Goal: Information Seeking & Learning: Compare options

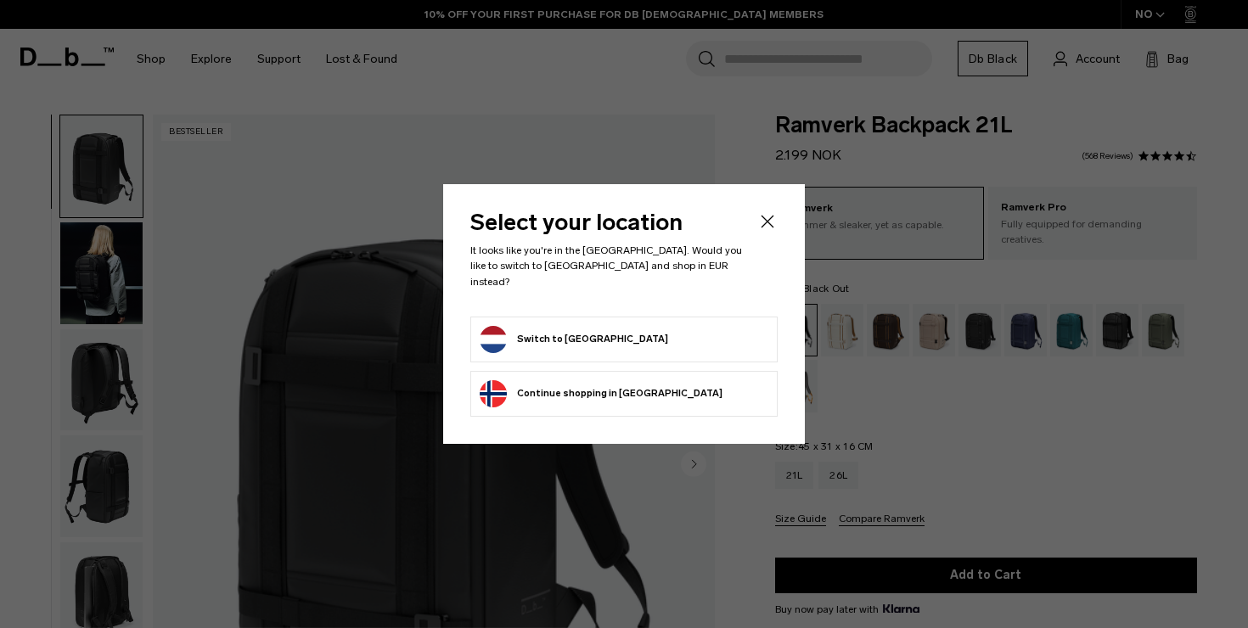
click at [563, 335] on button "Switch to Netherlands" at bounding box center [574, 339] width 188 height 27
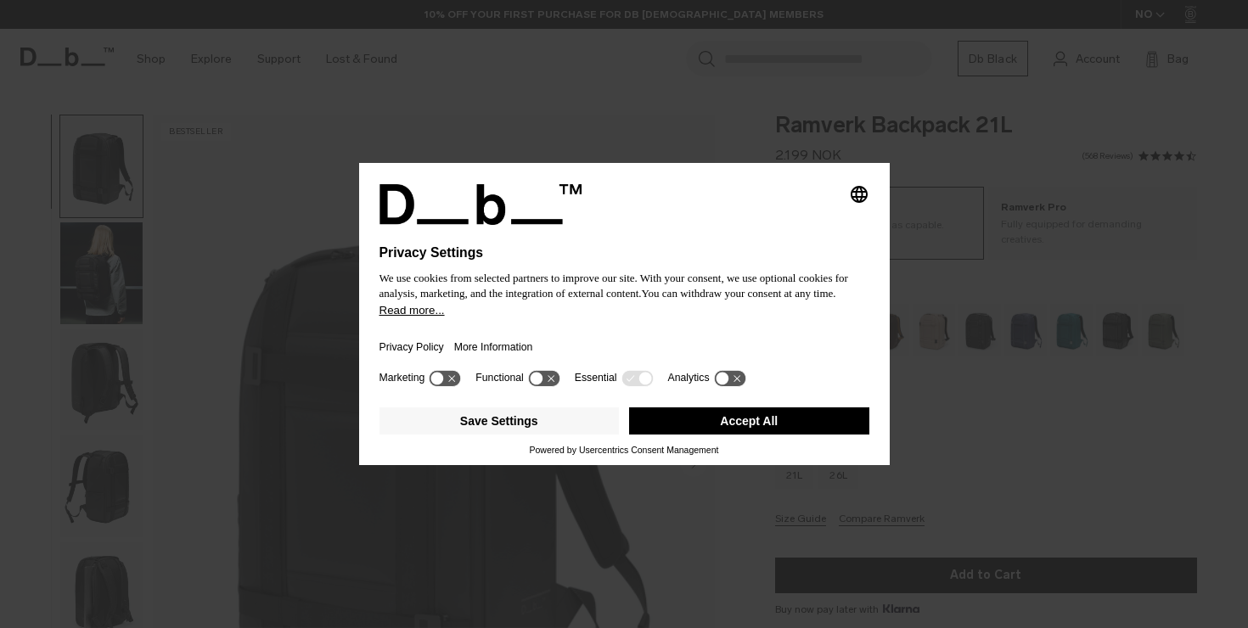
click at [732, 434] on button "Accept All" at bounding box center [749, 421] width 240 height 27
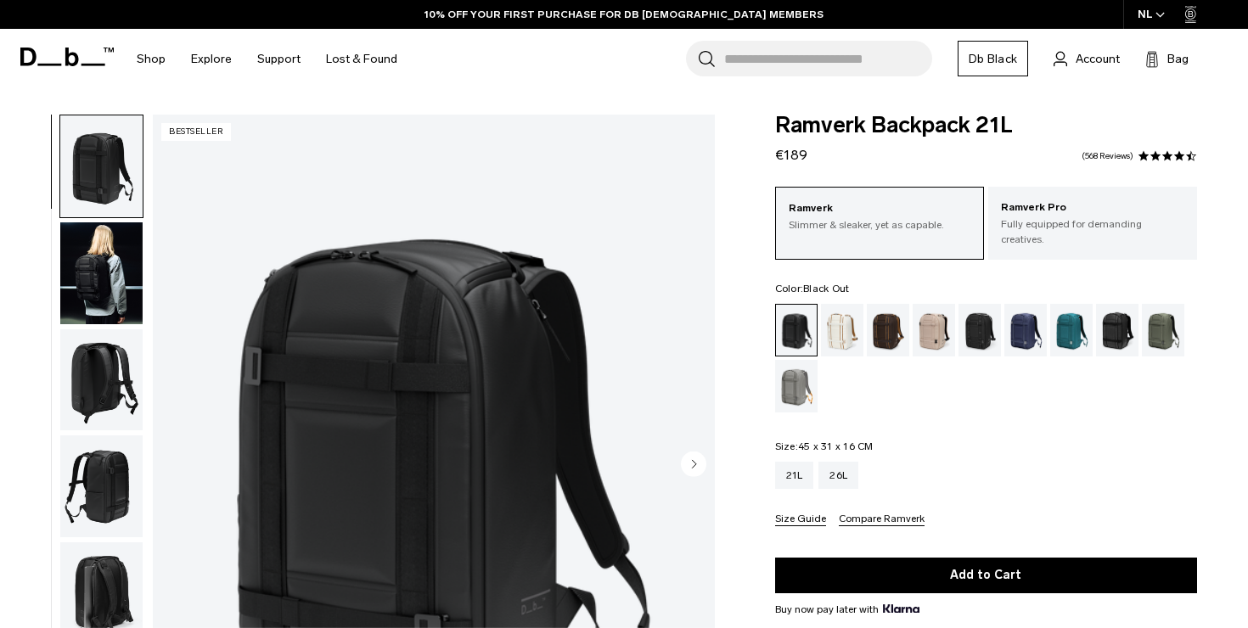
scroll to position [59, 0]
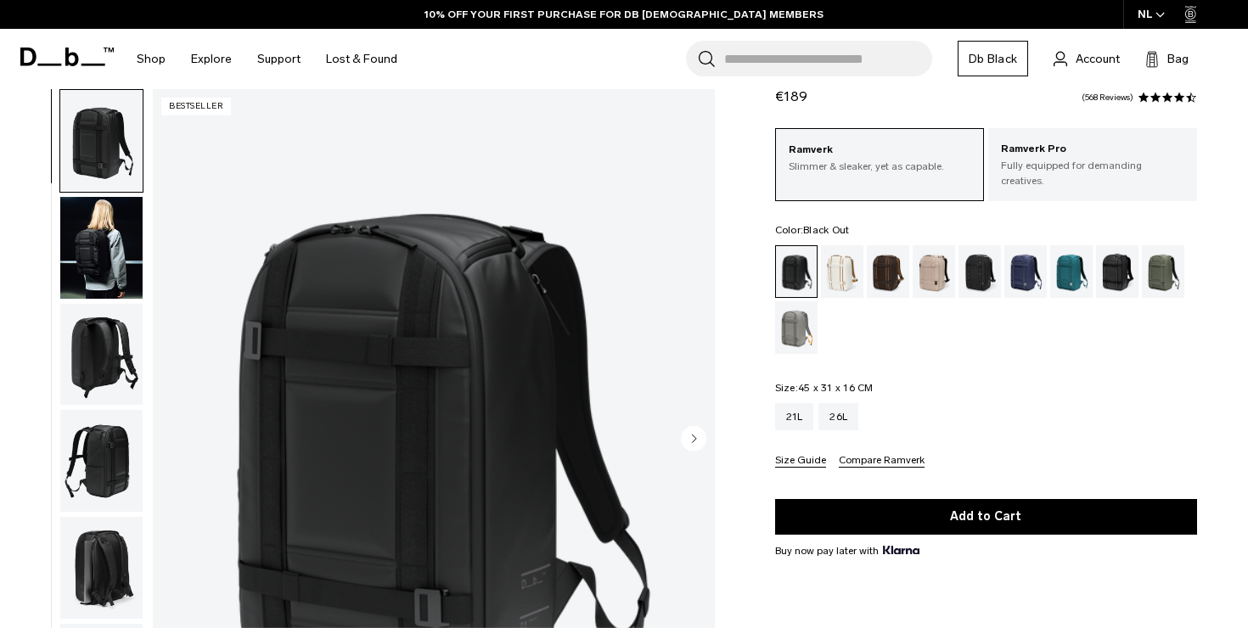
click at [93, 237] on img "button" at bounding box center [101, 248] width 82 height 102
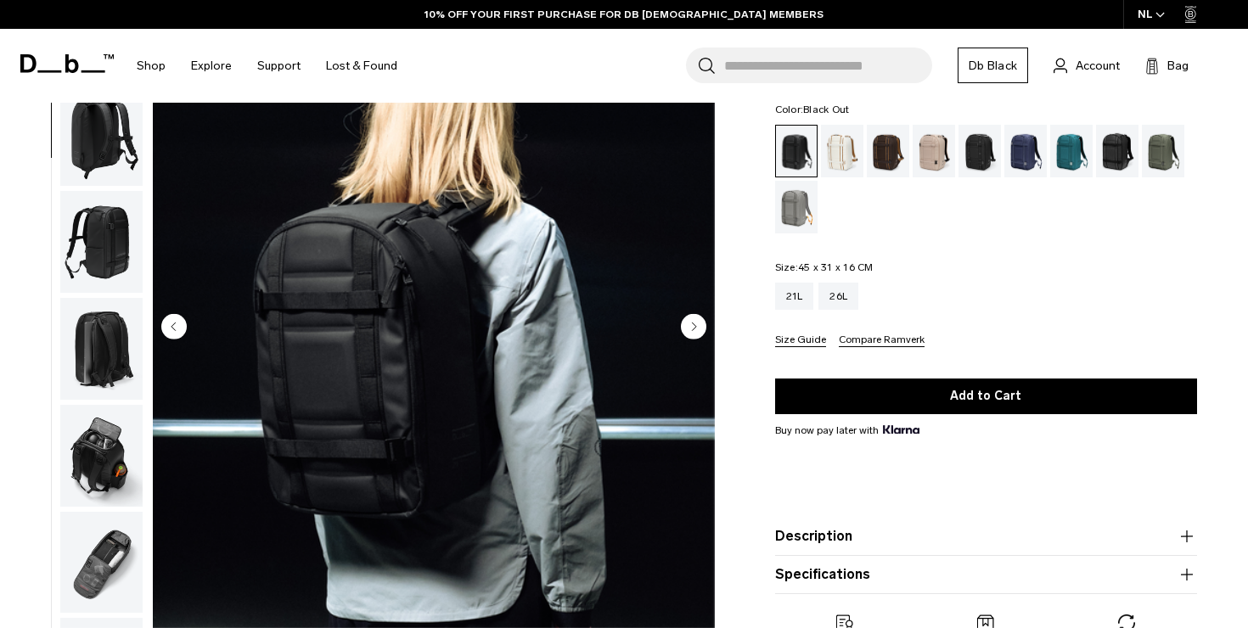
scroll to position [0, 0]
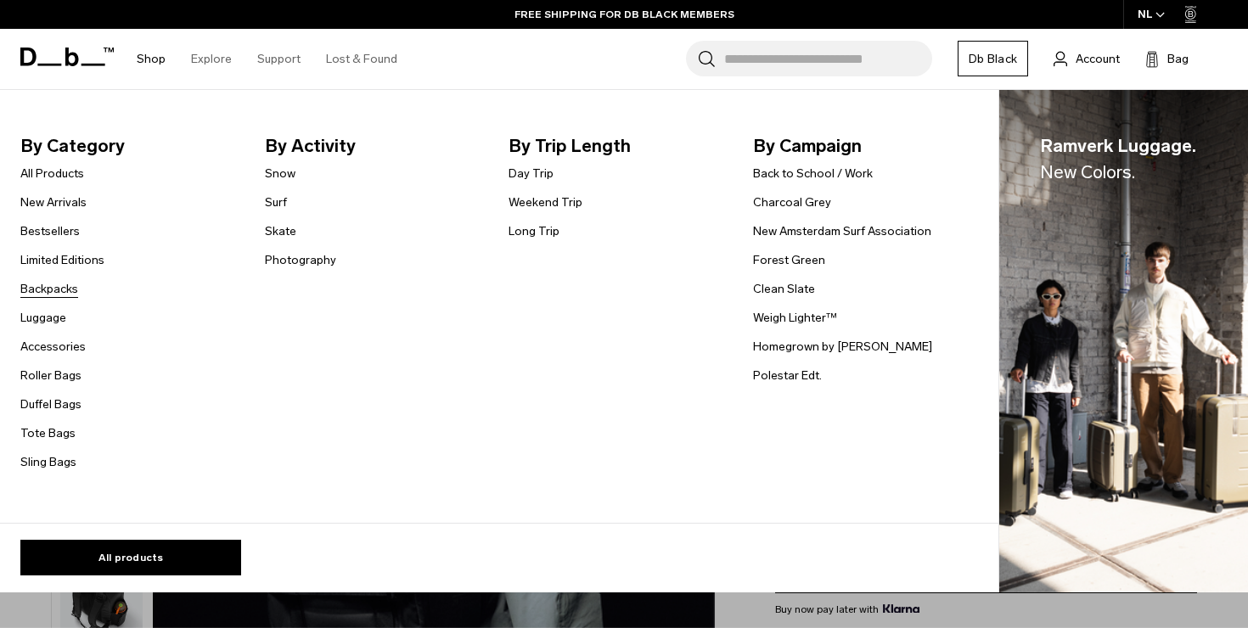
click at [51, 287] on link "Backpacks" at bounding box center [49, 289] width 58 height 18
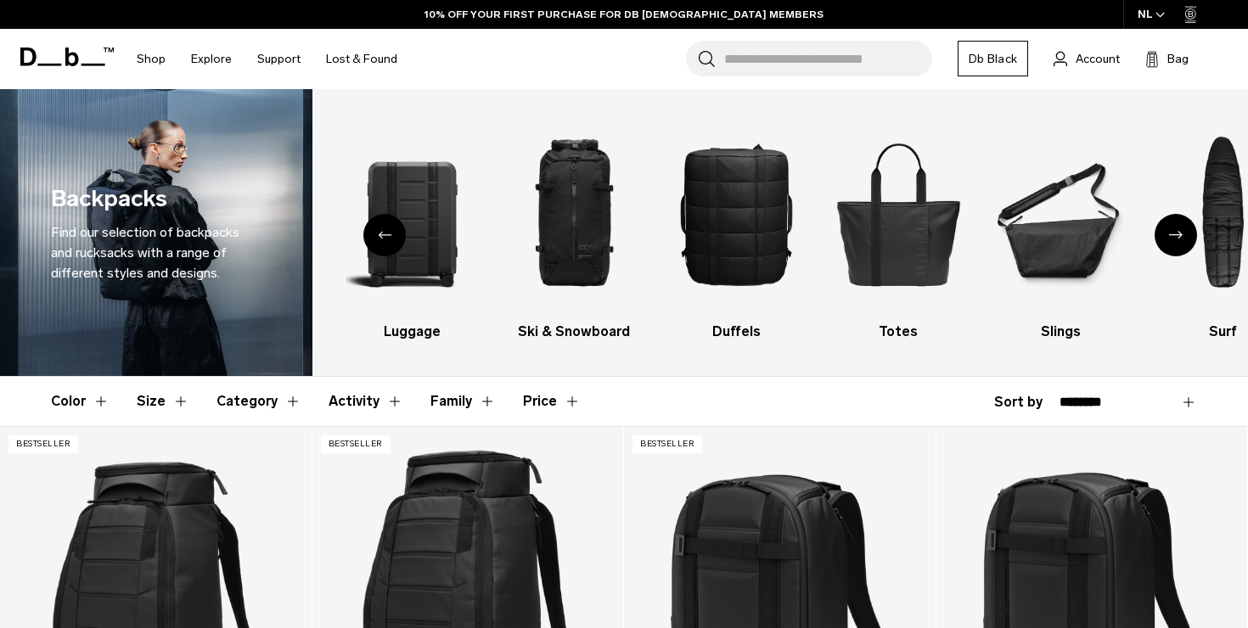
click at [1180, 229] on div "Next slide" at bounding box center [1176, 235] width 42 height 42
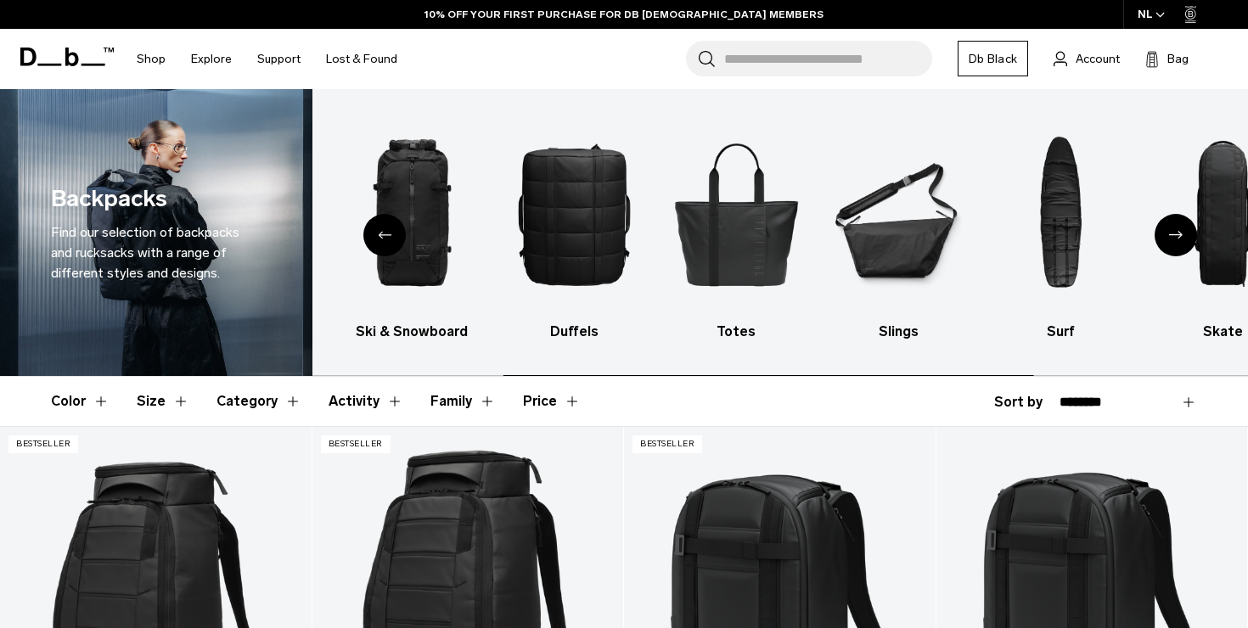
click at [1180, 229] on div "Next slide" at bounding box center [1176, 235] width 42 height 42
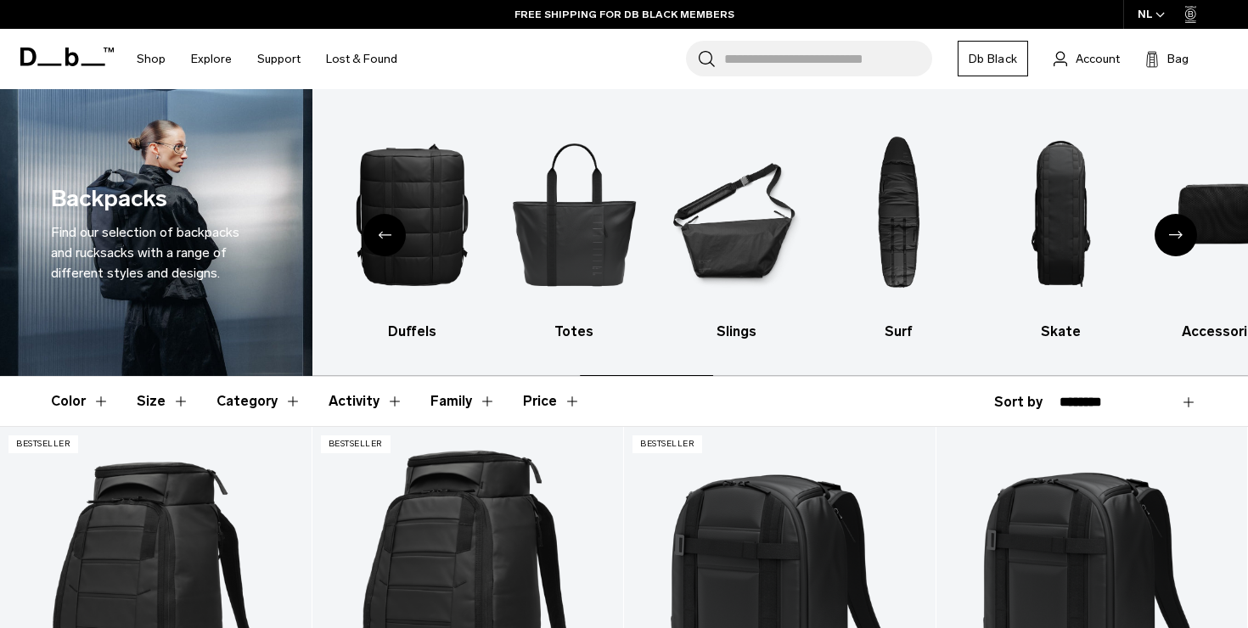
click at [1180, 229] on div "Next slide" at bounding box center [1176, 235] width 42 height 42
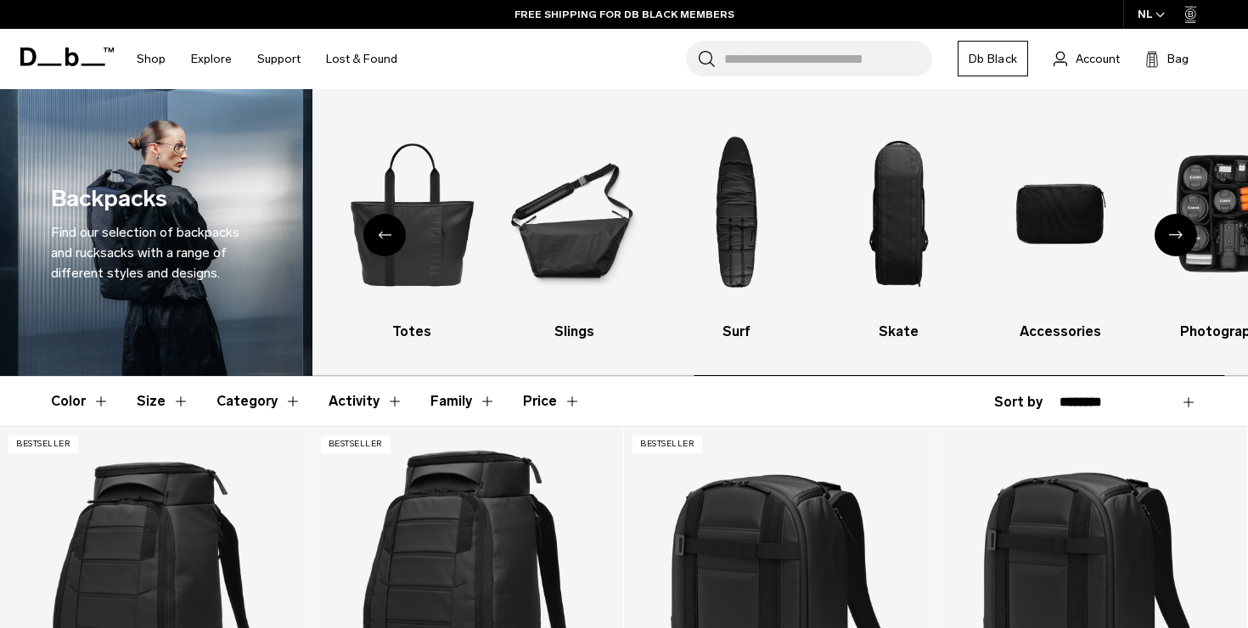
click at [1180, 229] on div "Next slide" at bounding box center [1176, 235] width 42 height 42
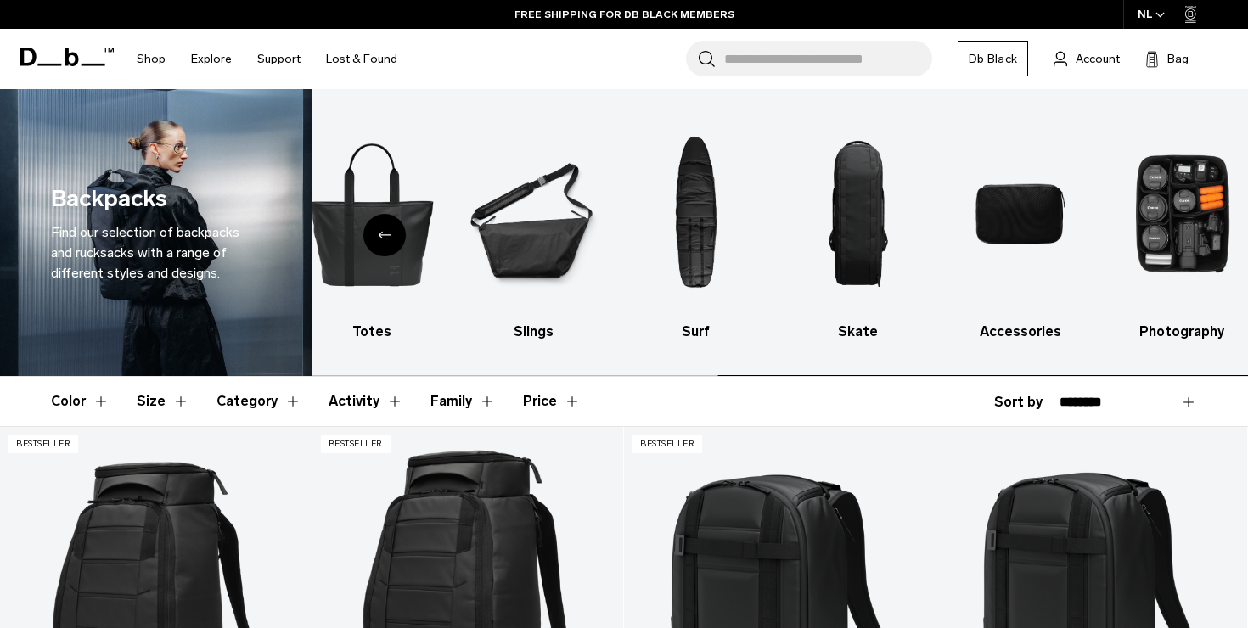
click at [1180, 229] on img "10 / 10" at bounding box center [1182, 214] width 132 height 199
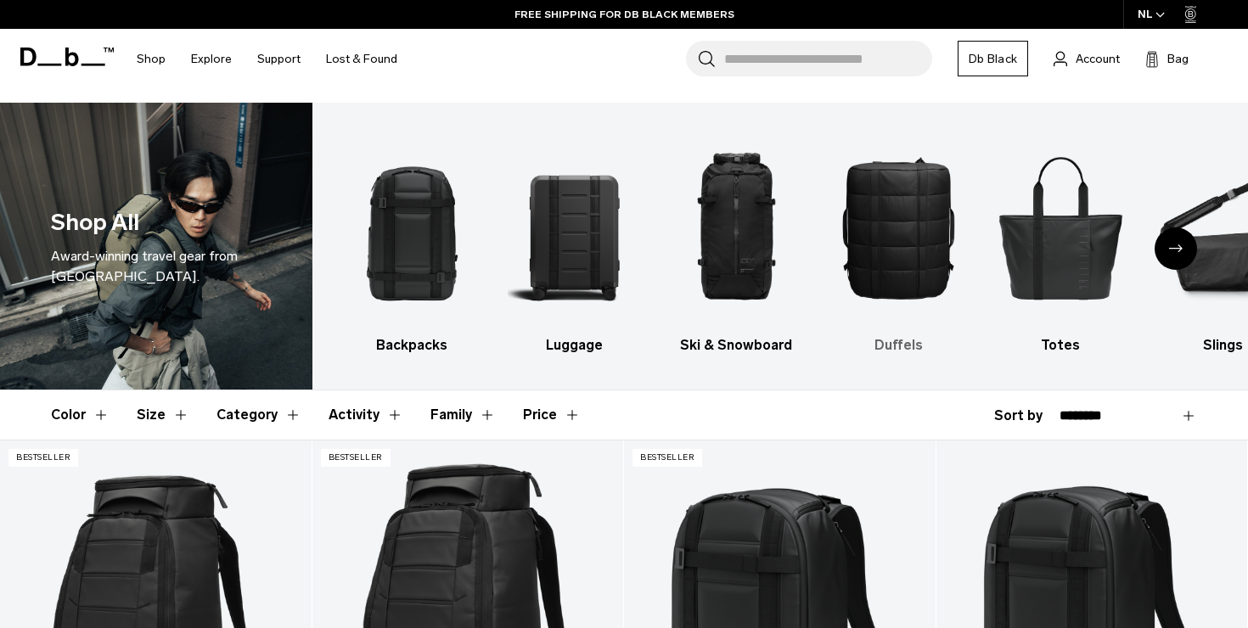
click at [893, 222] on img "4 / 10" at bounding box center [898, 227] width 132 height 199
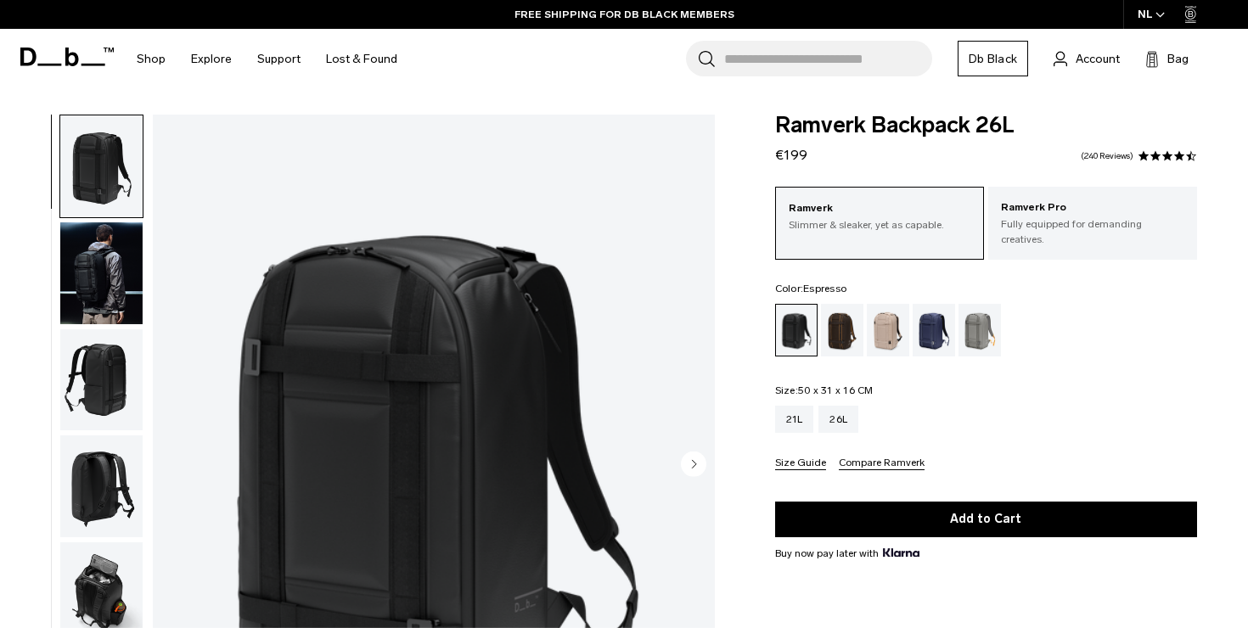
click at [824, 317] on div "Espresso" at bounding box center [842, 330] width 43 height 53
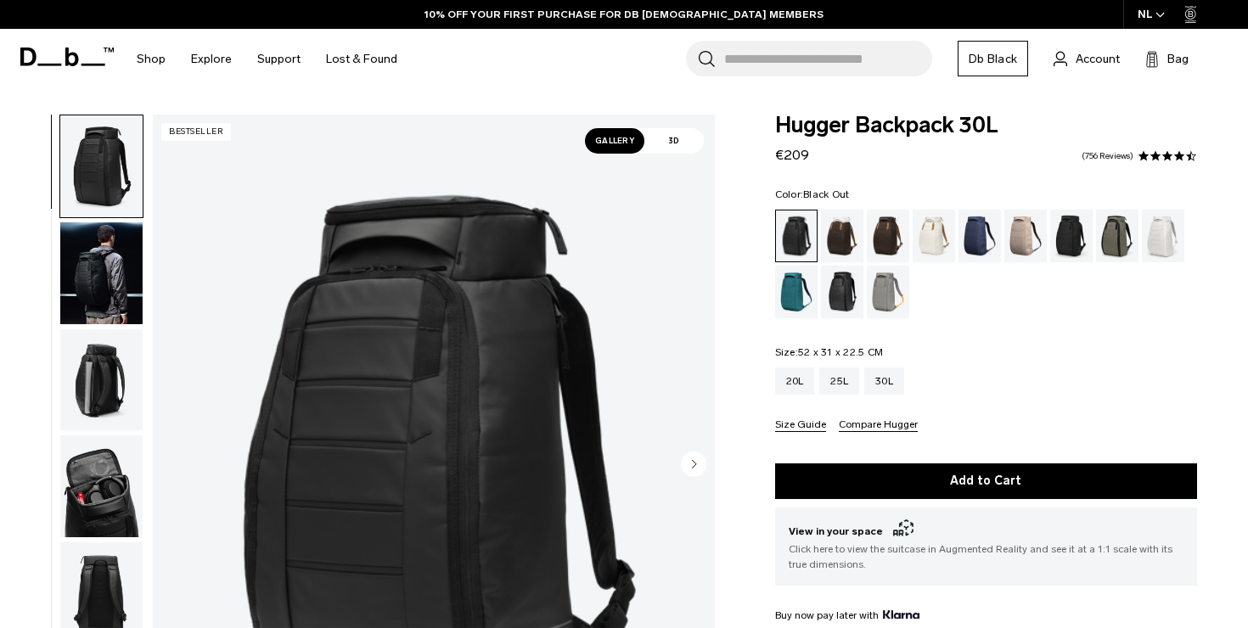
click at [99, 465] on img "button" at bounding box center [101, 487] width 82 height 102
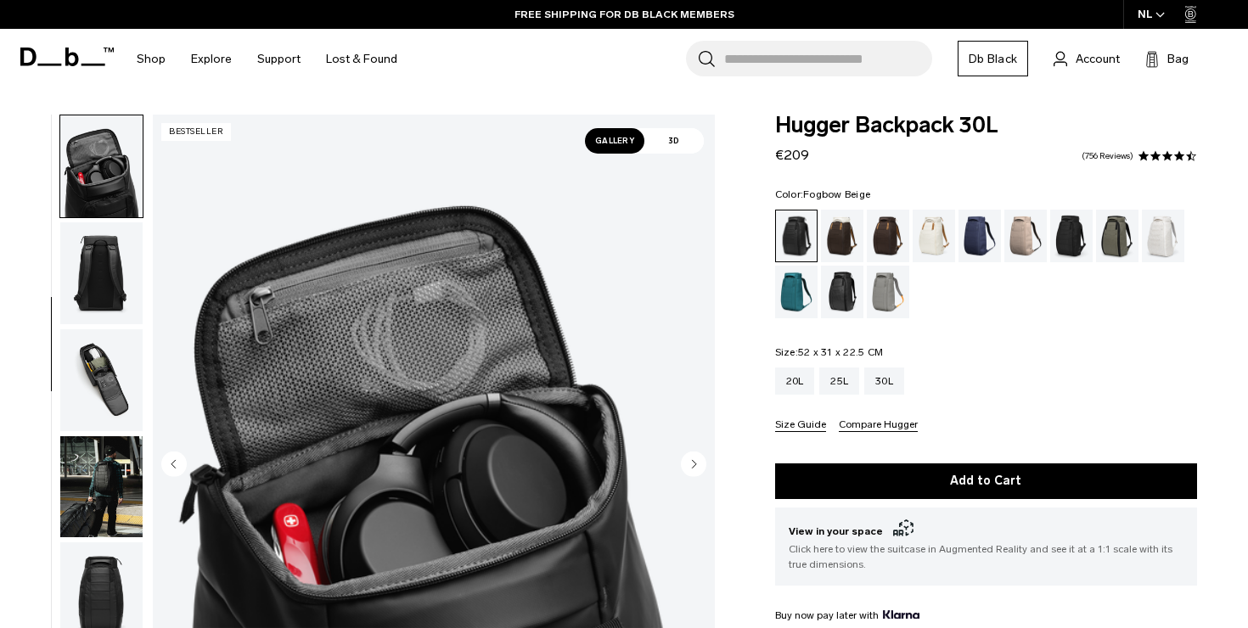
click at [1022, 224] on div "Fogbow Beige" at bounding box center [1025, 236] width 43 height 53
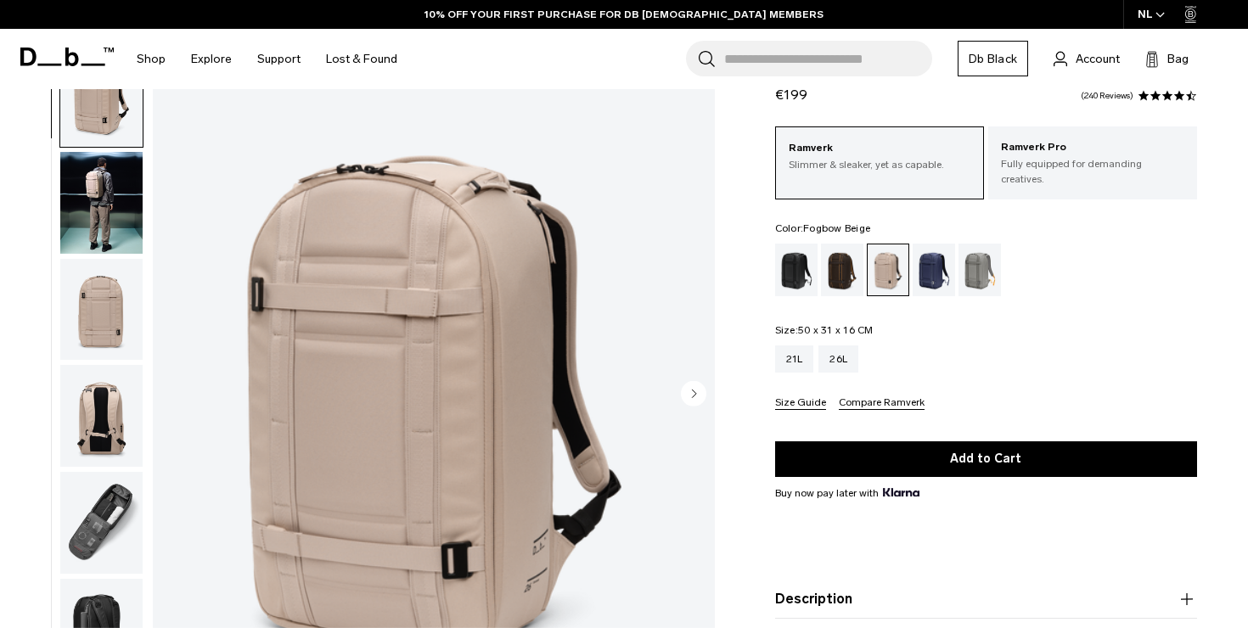
scroll to position [18, 0]
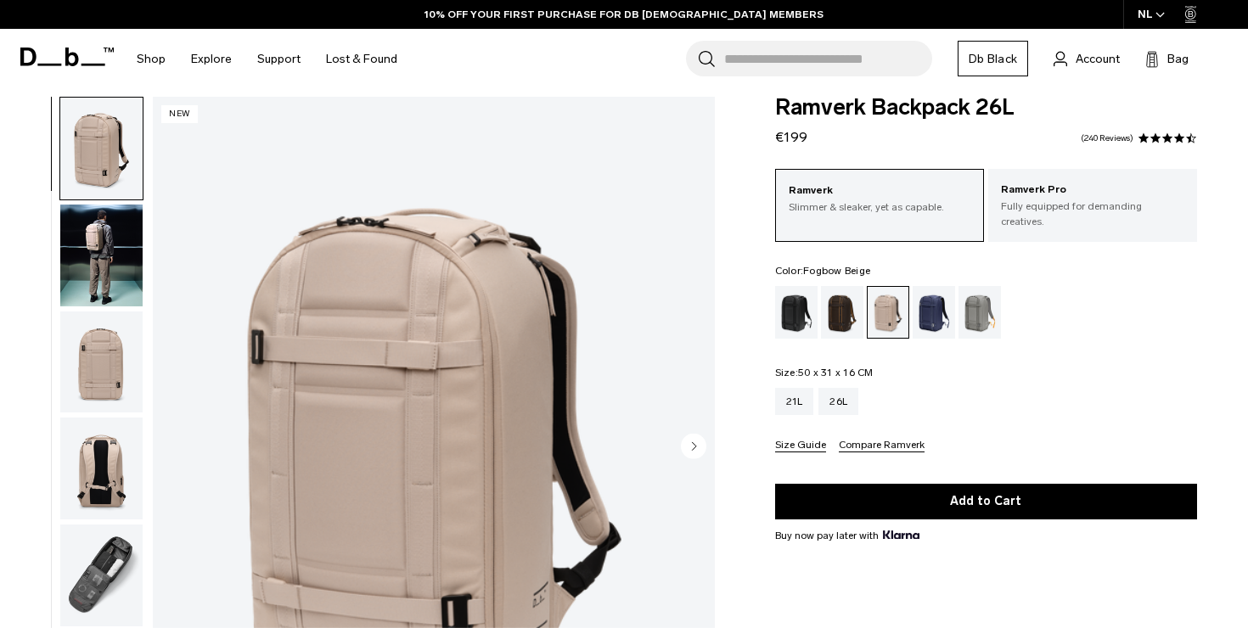
click at [104, 248] on img "button" at bounding box center [101, 256] width 82 height 102
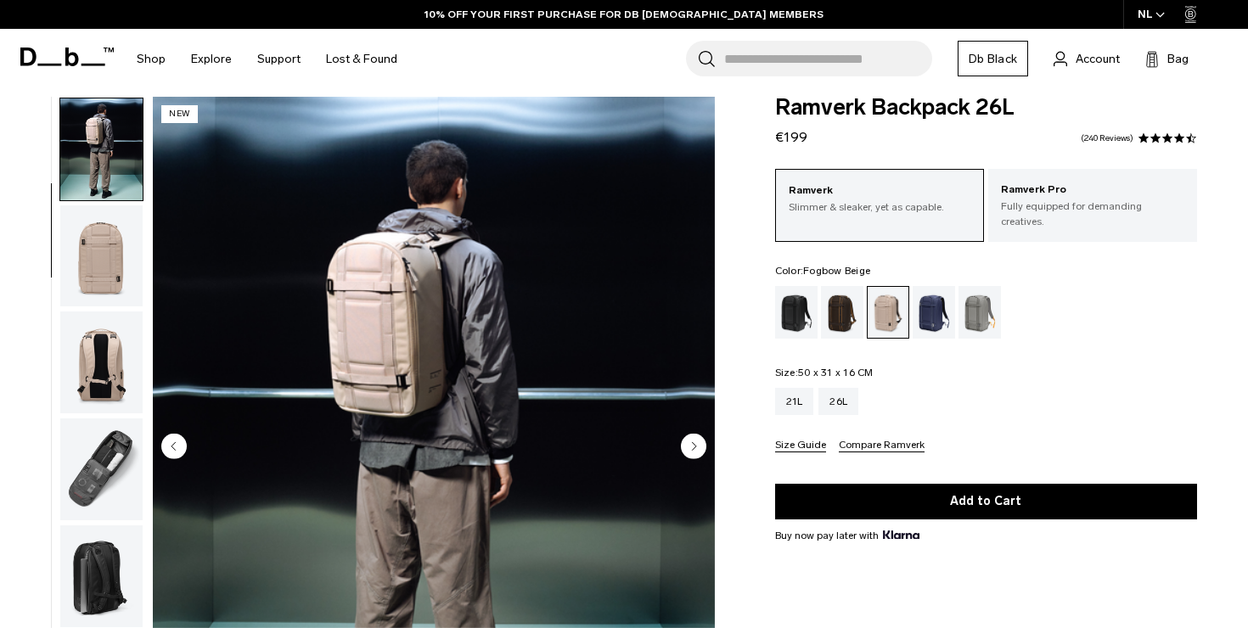
scroll to position [107, 0]
click at [799, 295] on div "Black Out" at bounding box center [796, 312] width 43 height 53
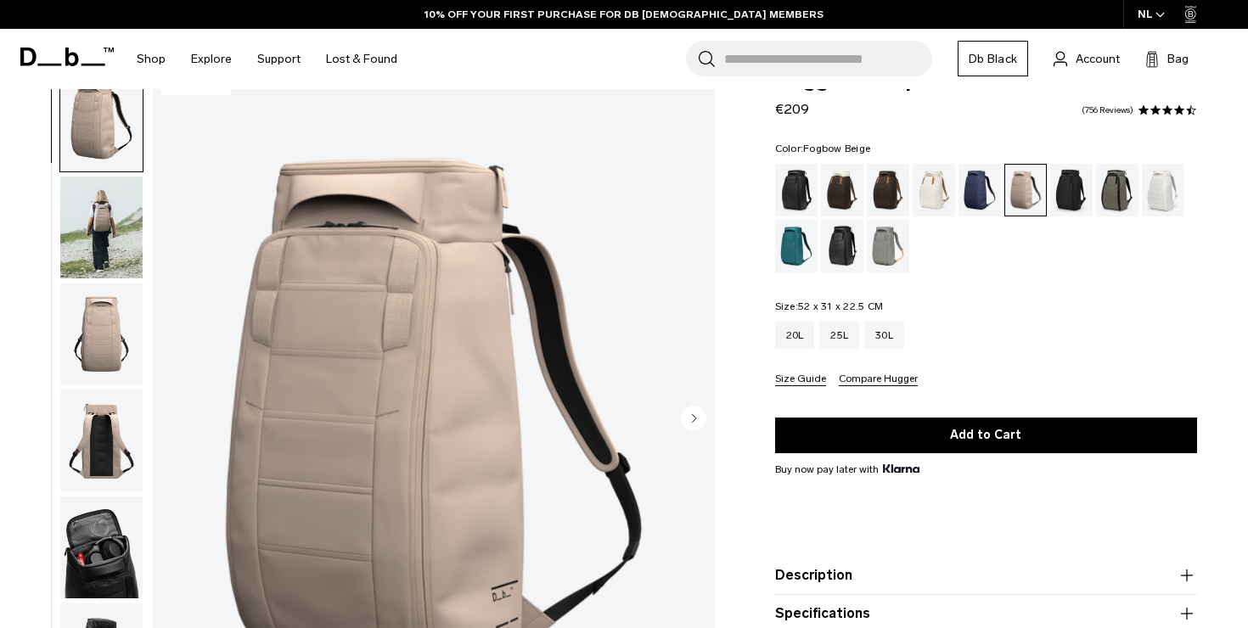
scroll to position [46, 0]
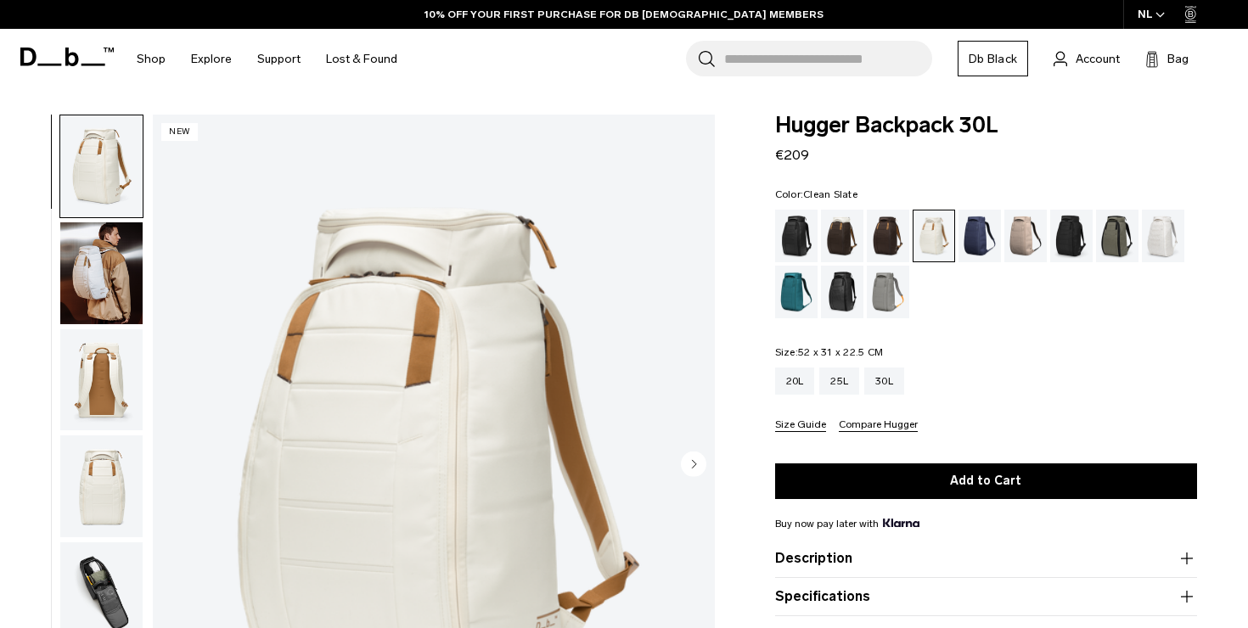
click at [1161, 245] on div "Clean Slate" at bounding box center [1163, 236] width 43 height 53
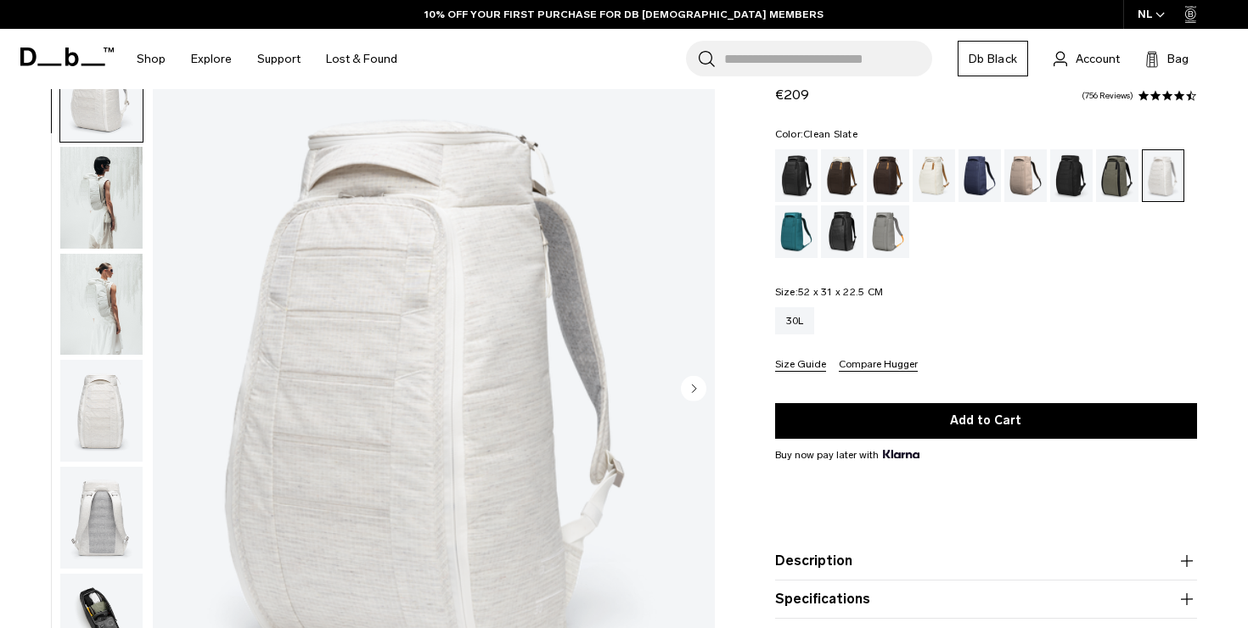
scroll to position [76, 0]
click at [104, 192] on img "button" at bounding box center [101, 198] width 82 height 102
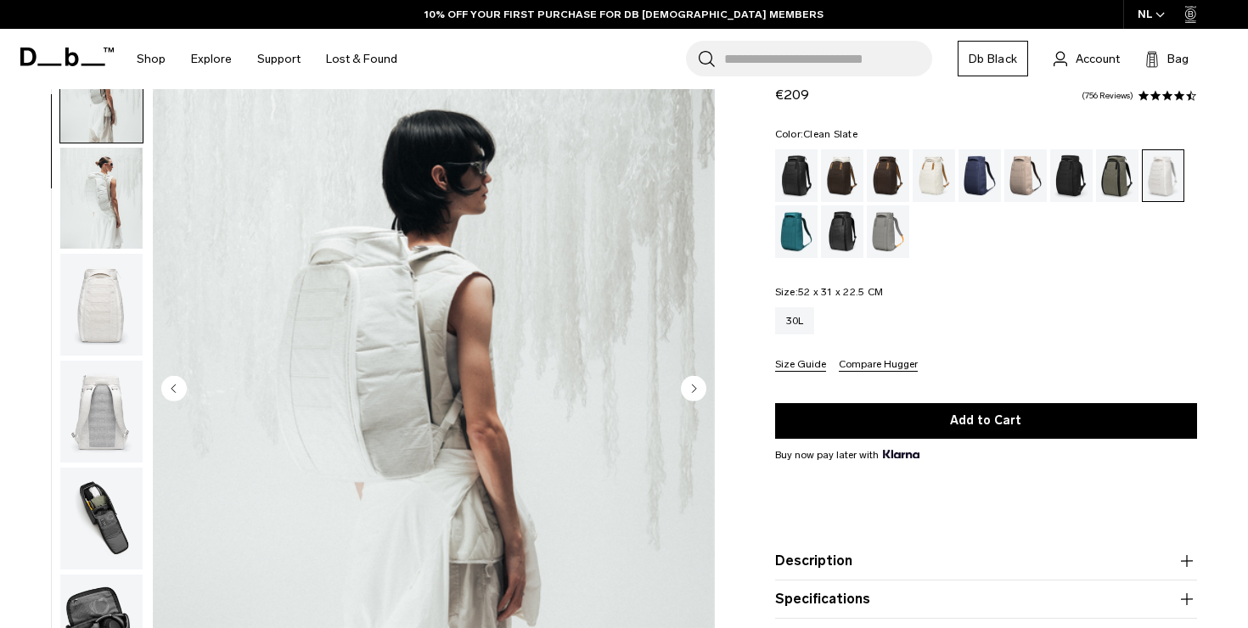
scroll to position [107, 0]
click at [844, 230] on div "Reflective Black" at bounding box center [842, 231] width 43 height 53
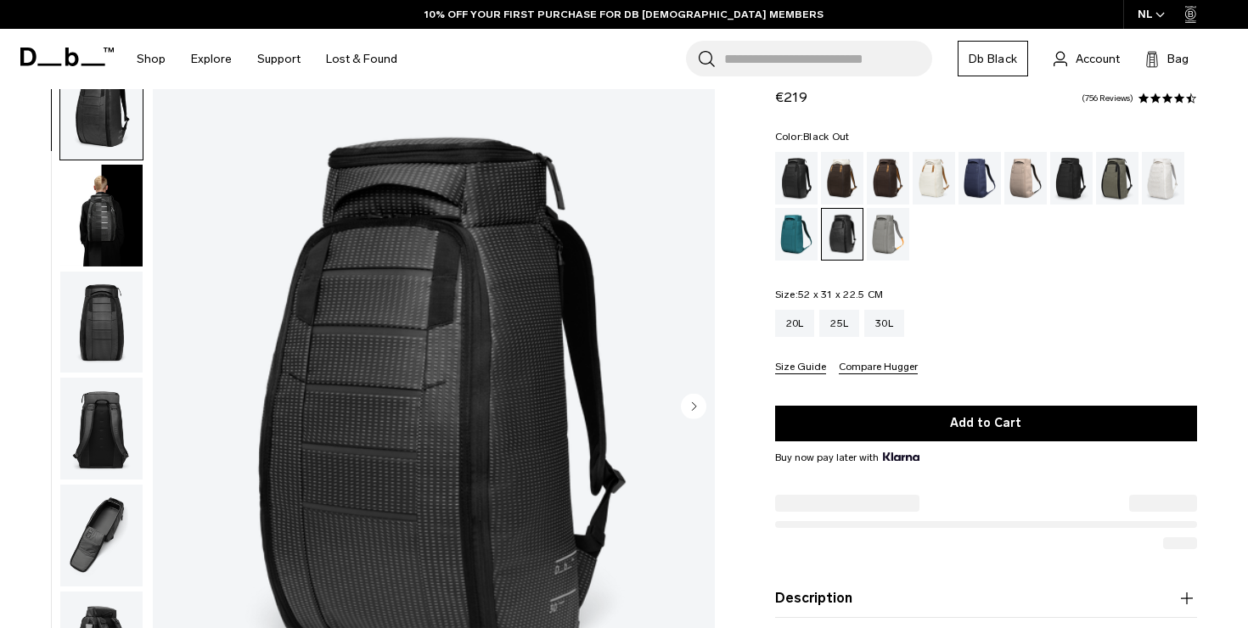
click at [801, 182] on div "Black Out" at bounding box center [796, 178] width 43 height 53
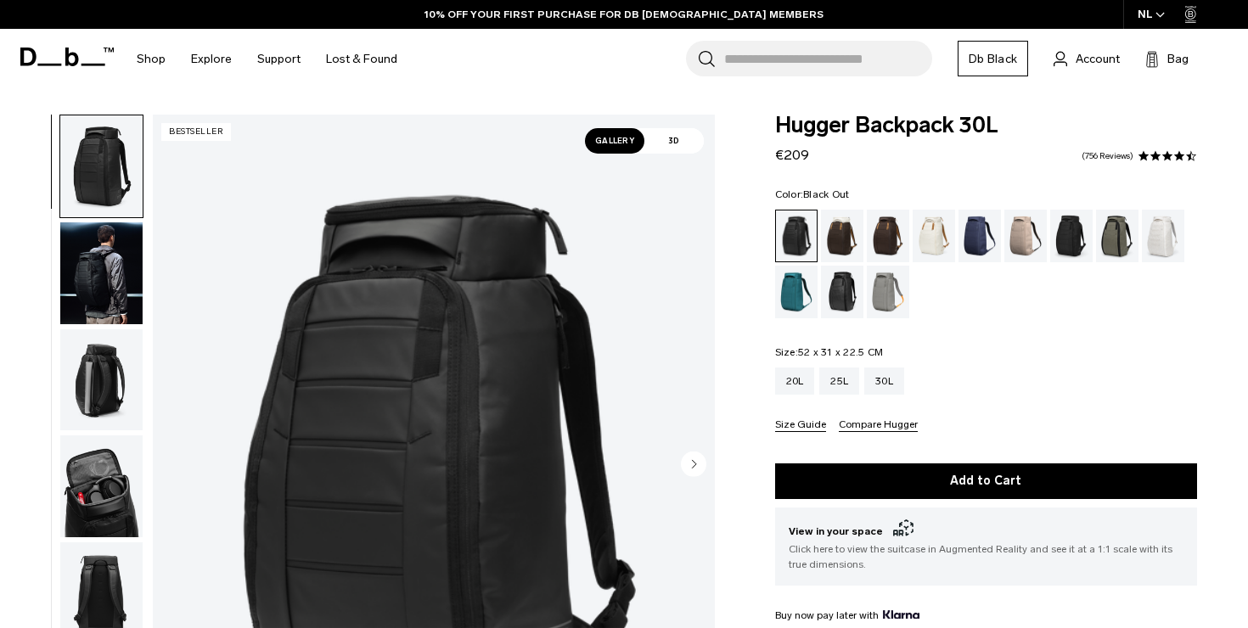
click at [693, 463] on icon "Next slide" at bounding box center [694, 464] width 4 height 8
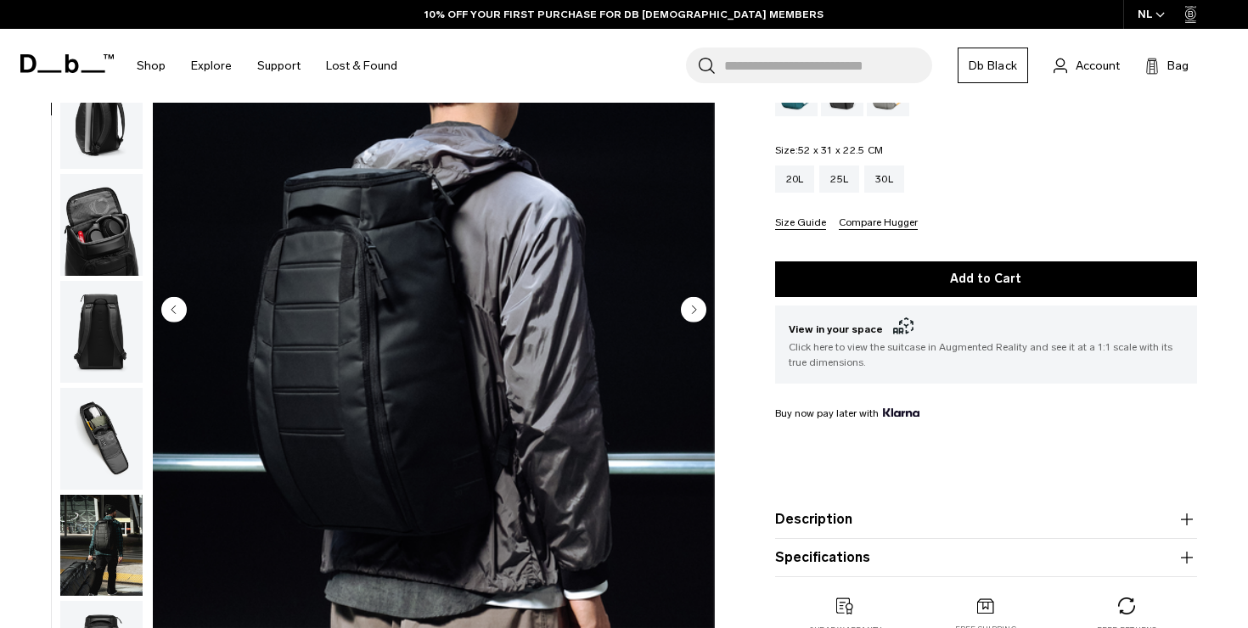
scroll to position [203, 0]
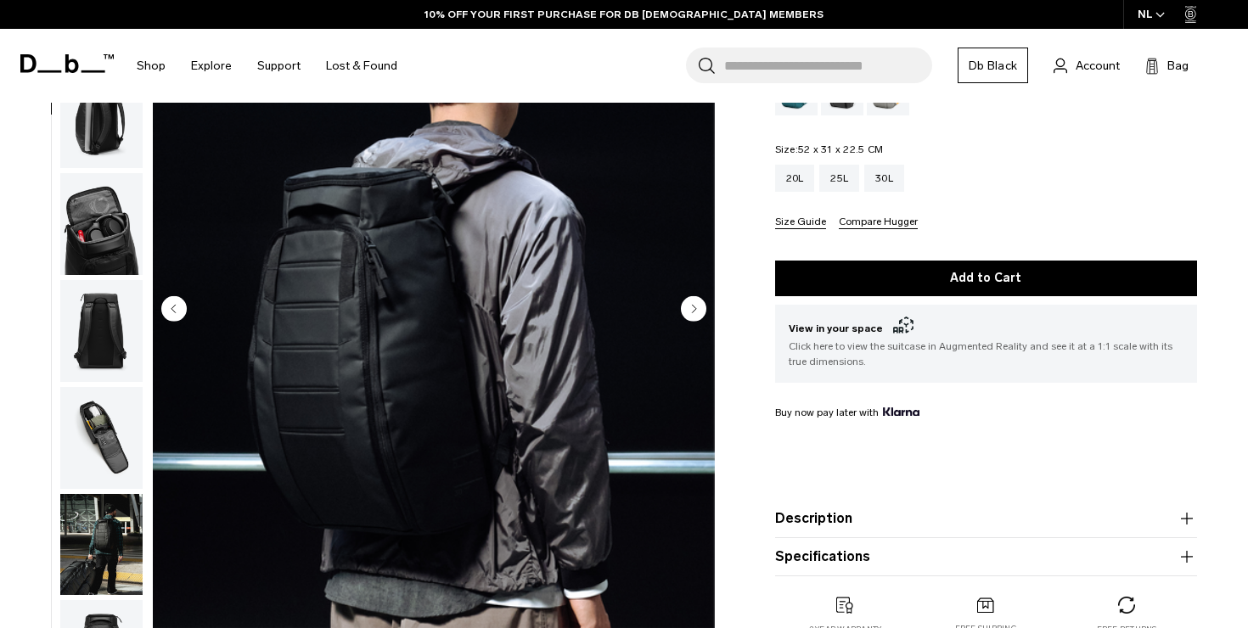
click at [693, 306] on circle "Next slide" at bounding box center [693, 307] width 25 height 25
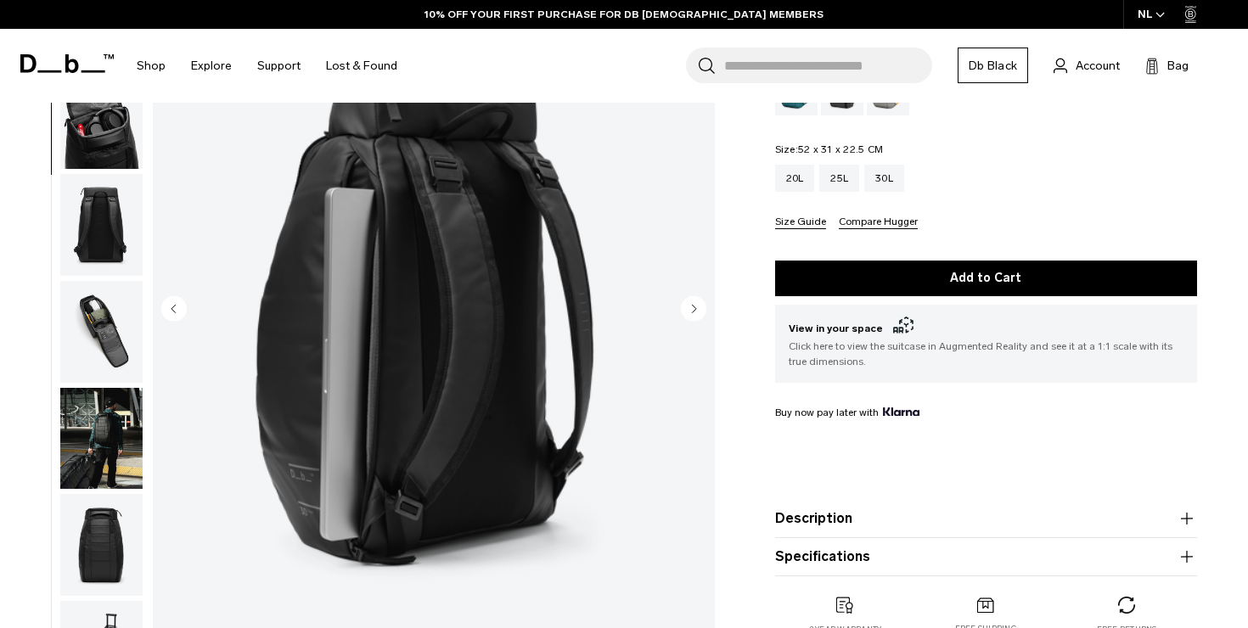
scroll to position [214, 0]
click at [689, 321] on circle "Next slide" at bounding box center [693, 307] width 25 height 25
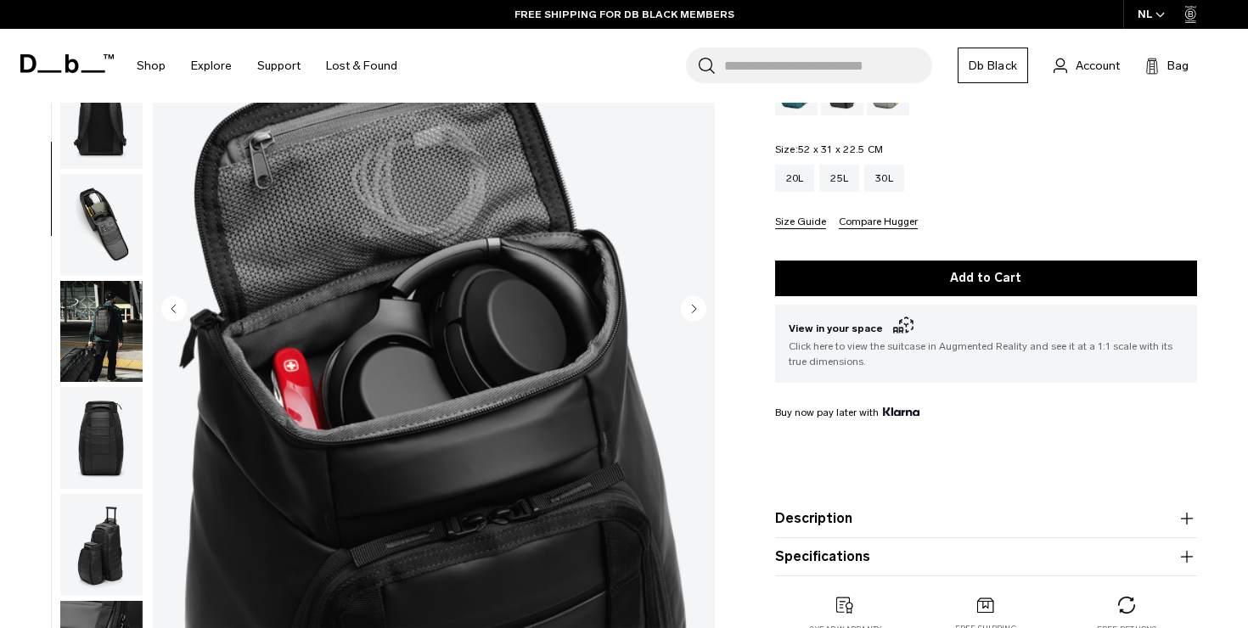
click at [689, 321] on circle "Next slide" at bounding box center [693, 307] width 25 height 25
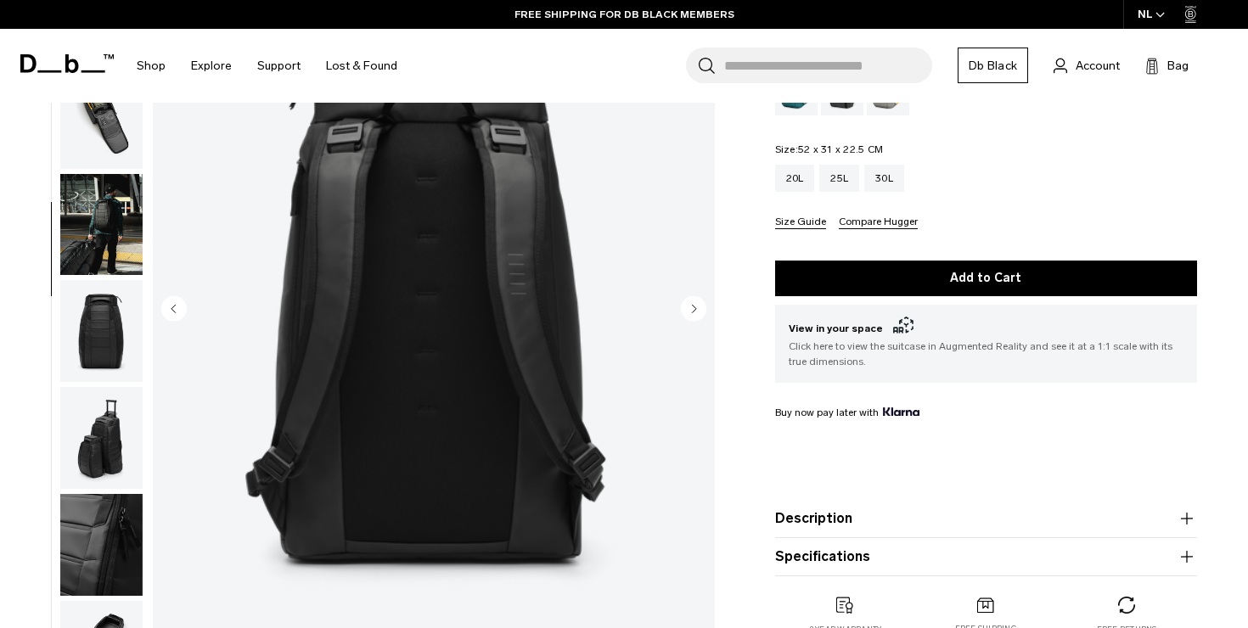
click at [689, 321] on circle "Next slide" at bounding box center [693, 307] width 25 height 25
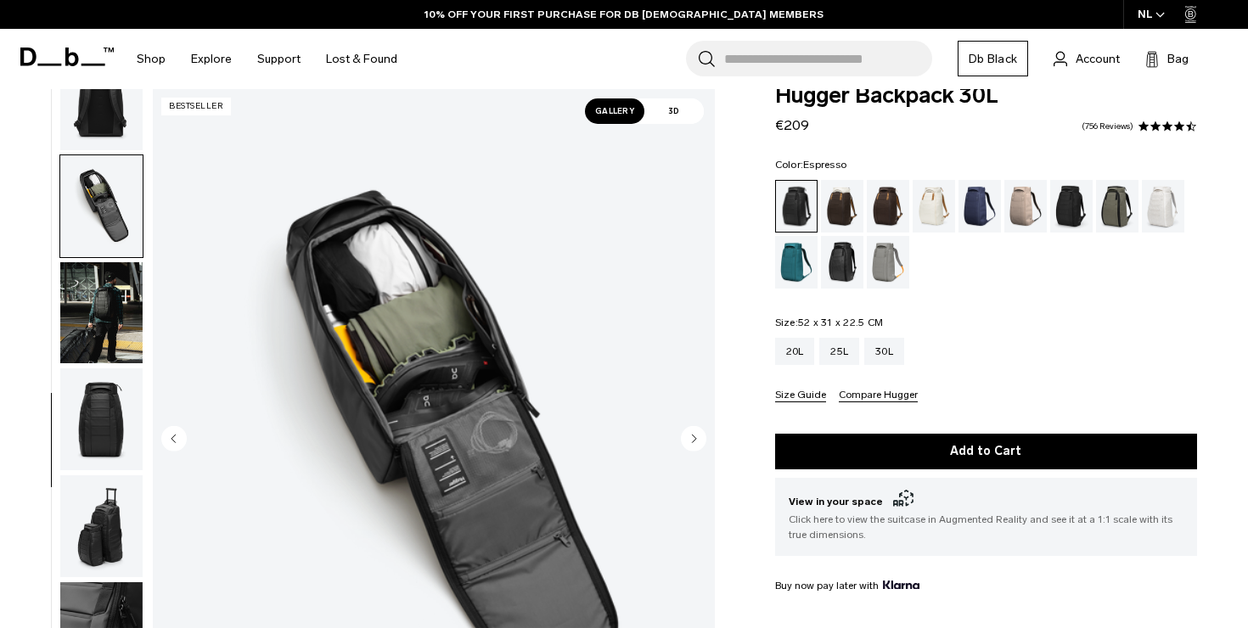
scroll to position [0, 0]
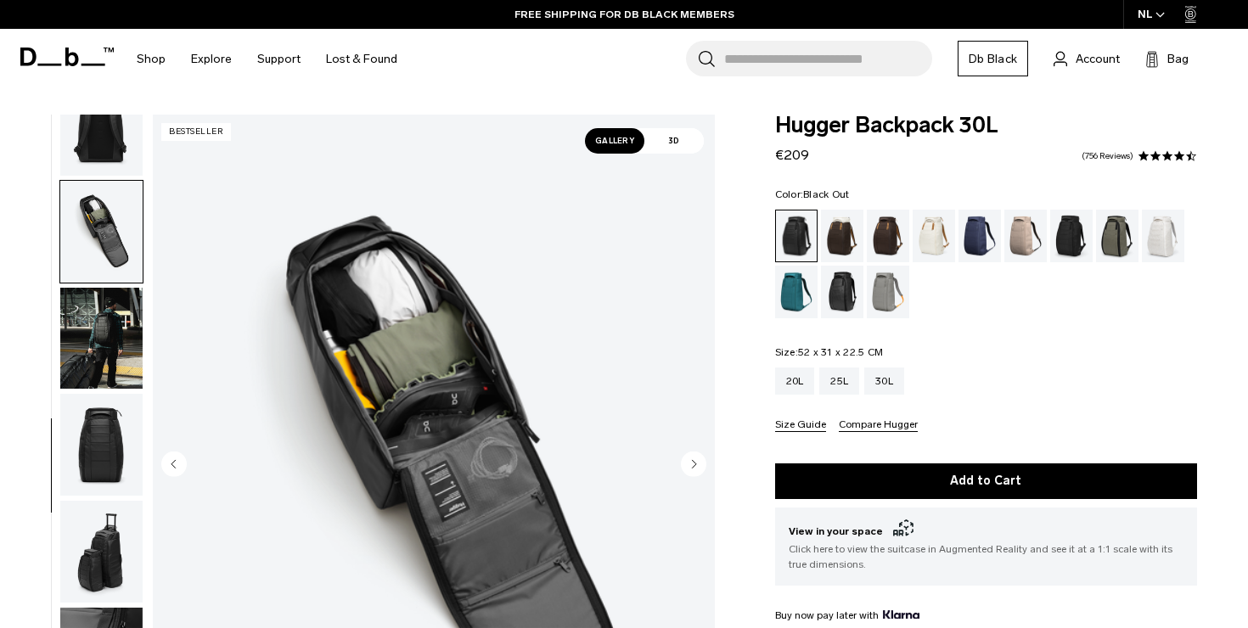
click at [1102, 157] on link "756 Reviews" at bounding box center [1108, 156] width 52 height 8
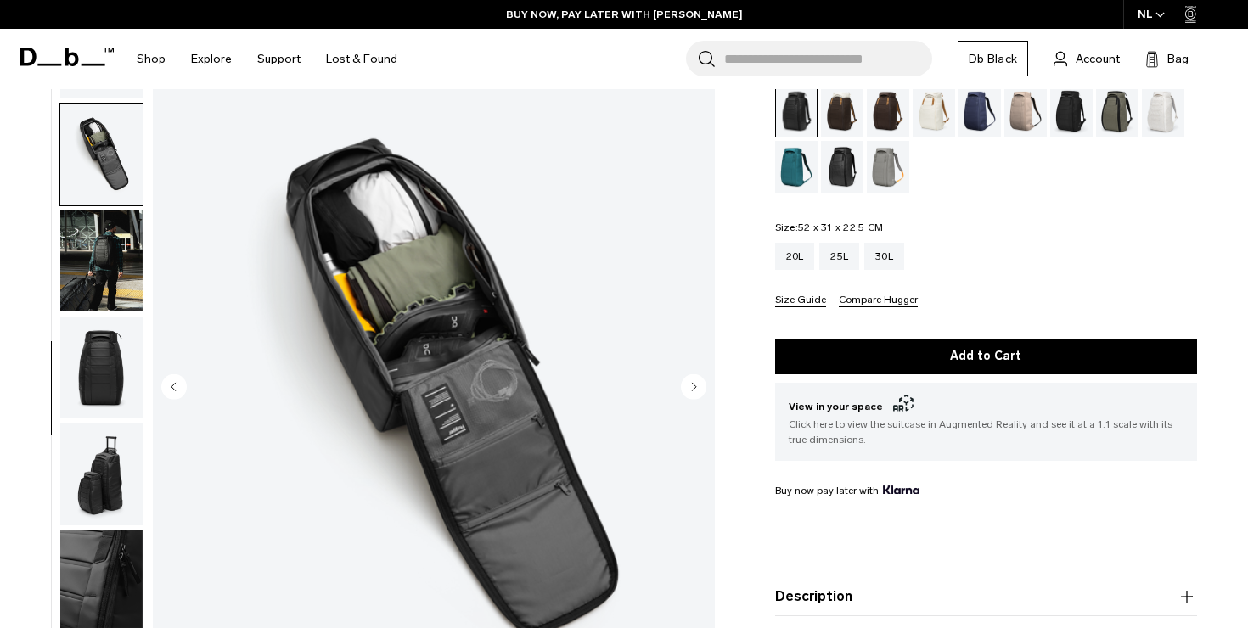
scroll to position [117, 0]
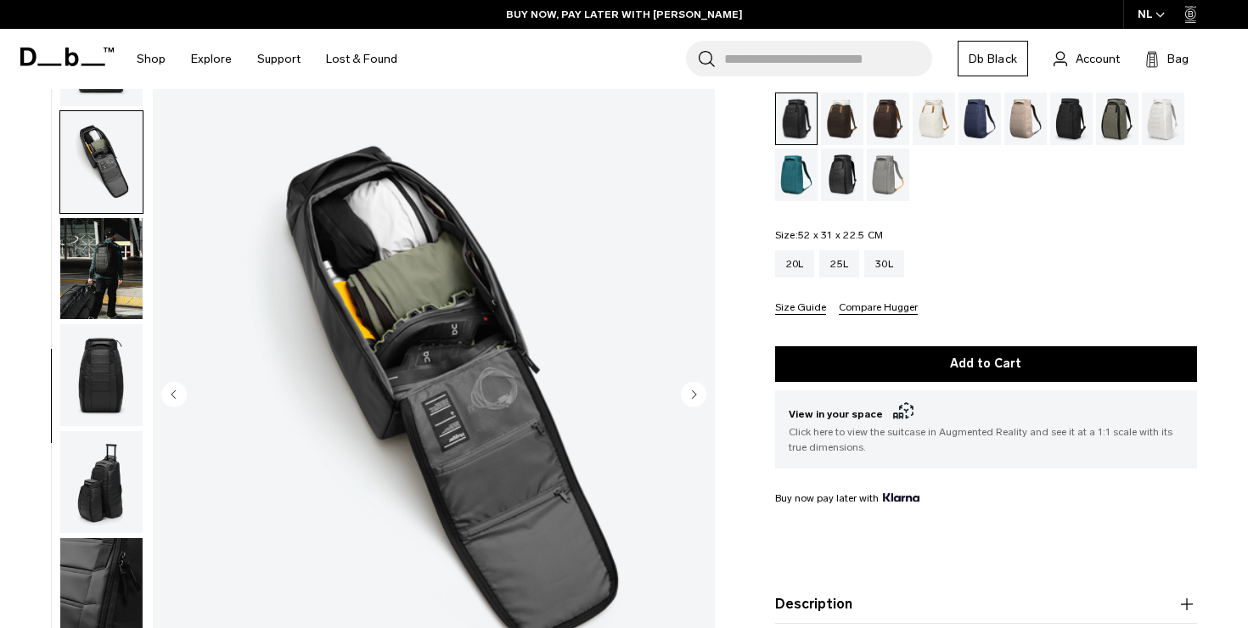
click at [101, 269] on img "button" at bounding box center [101, 269] width 82 height 102
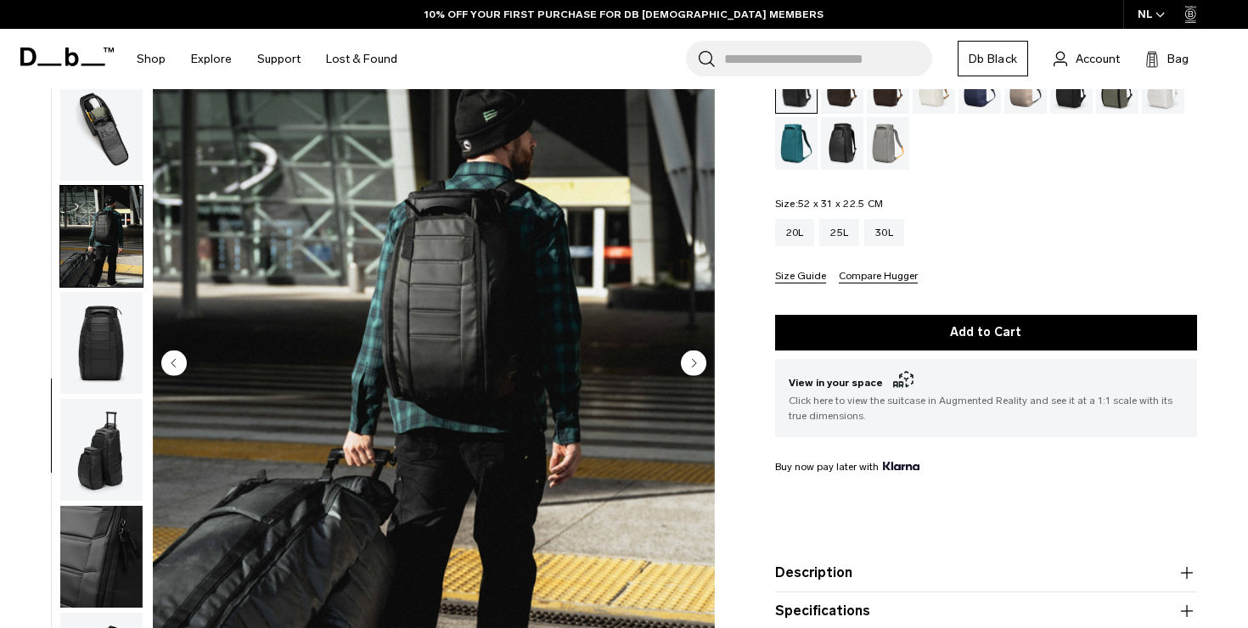
scroll to position [150, 0]
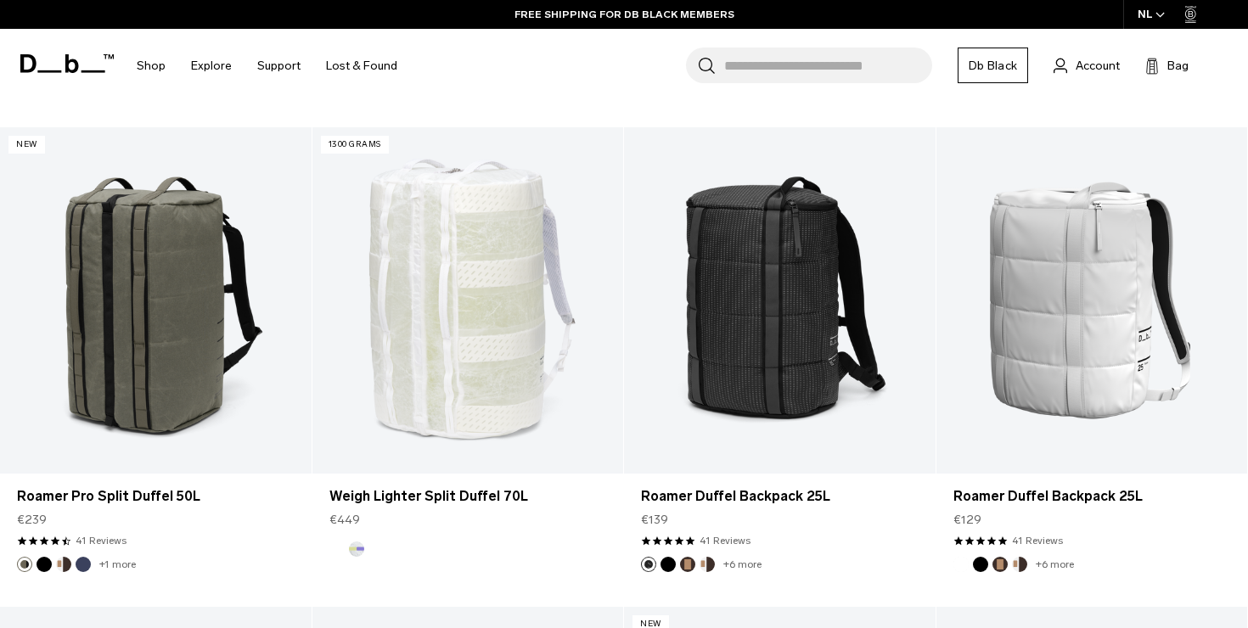
scroll to position [2747, 0]
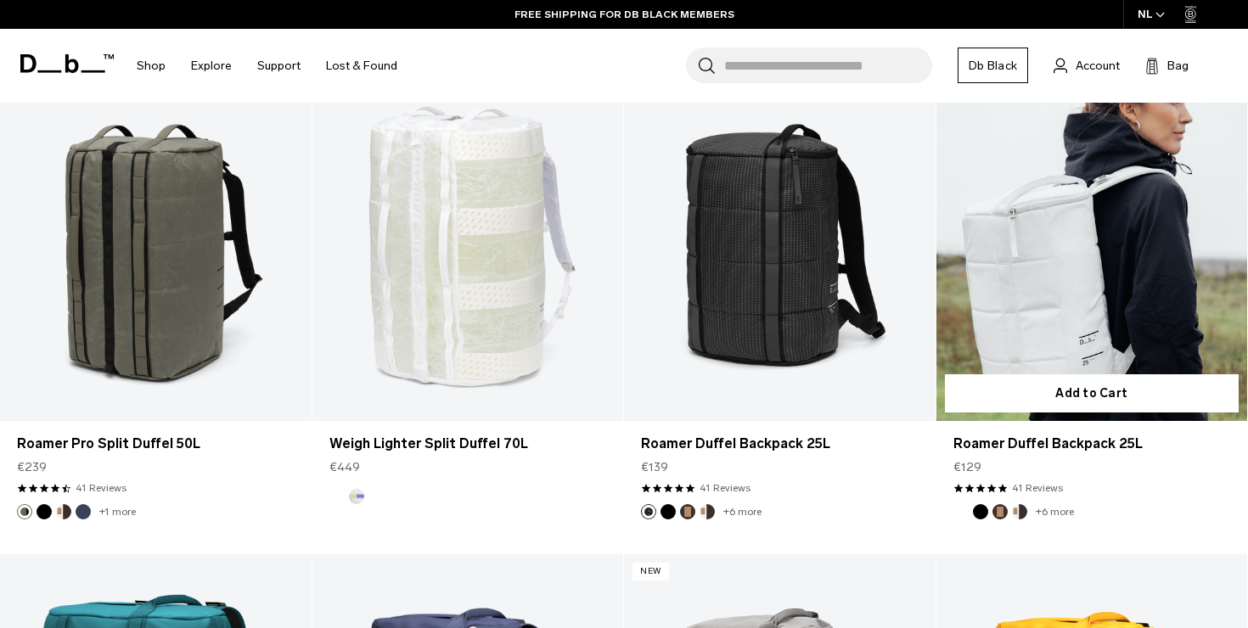
click at [1060, 287] on link "Roamer Duffel Backpack 25L" at bounding box center [1092, 248] width 312 height 346
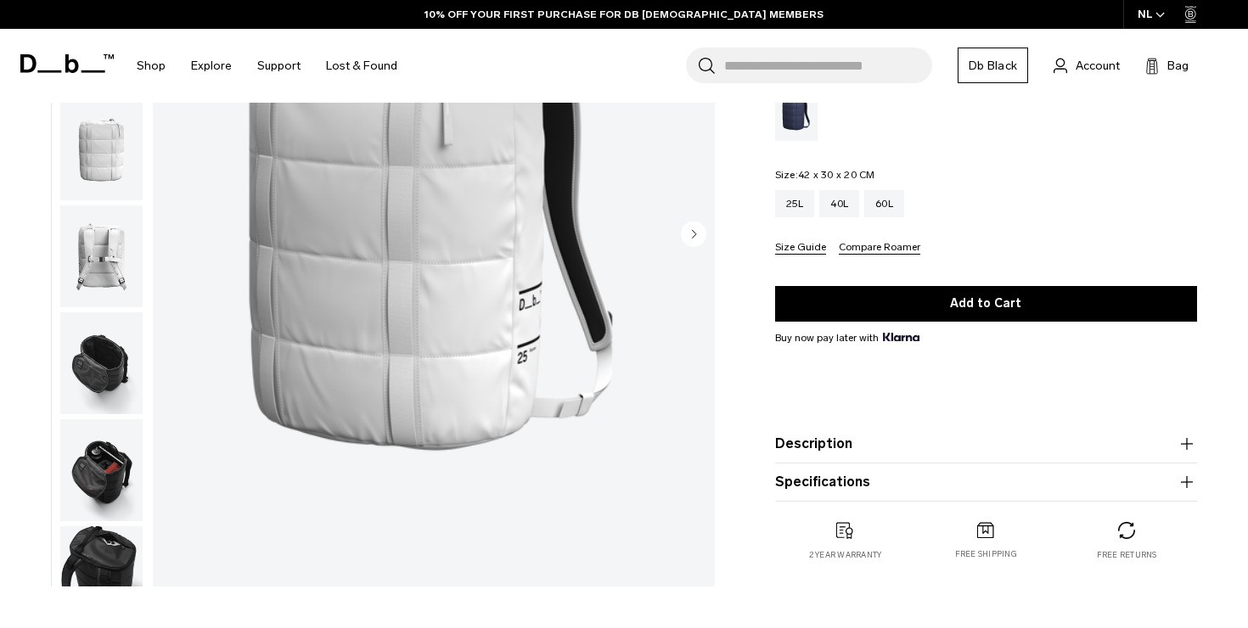
scroll to position [229, 0]
click at [112, 365] on img "button" at bounding box center [101, 364] width 82 height 102
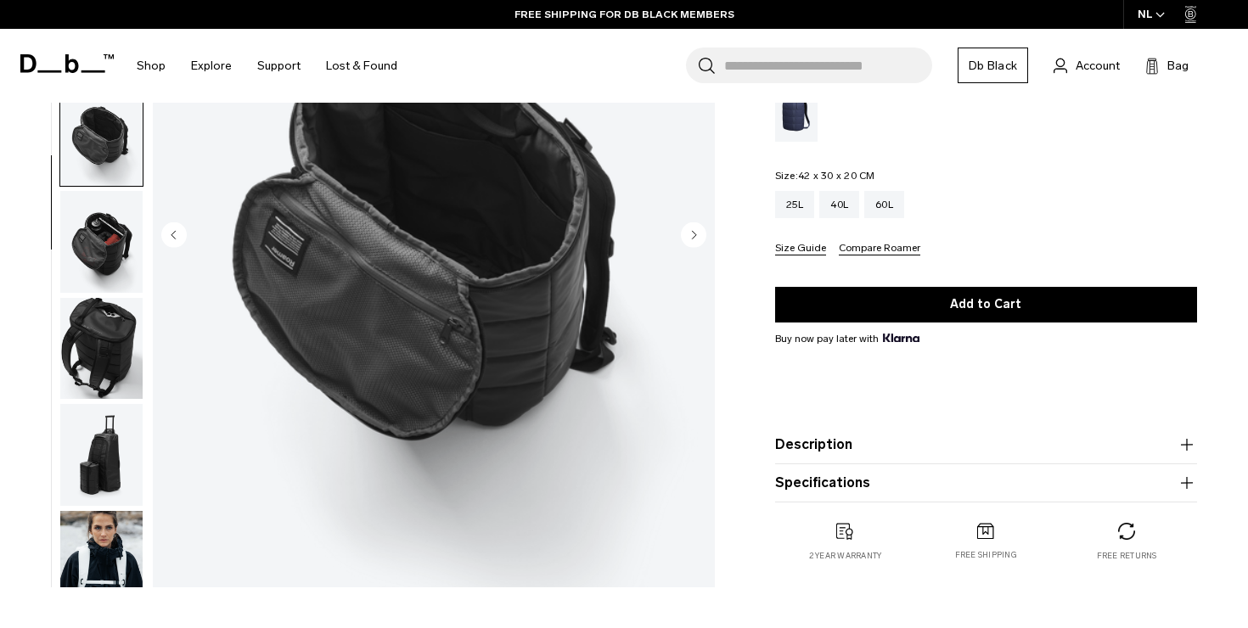
click at [109, 464] on img "button" at bounding box center [101, 455] width 82 height 102
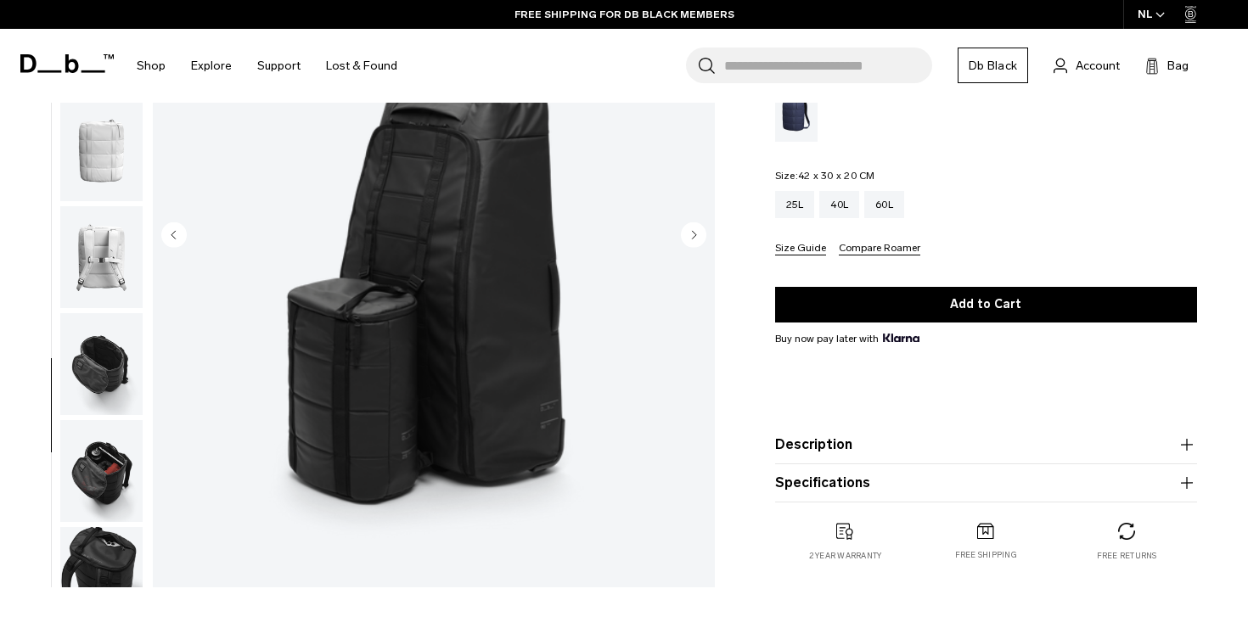
scroll to position [0, 0]
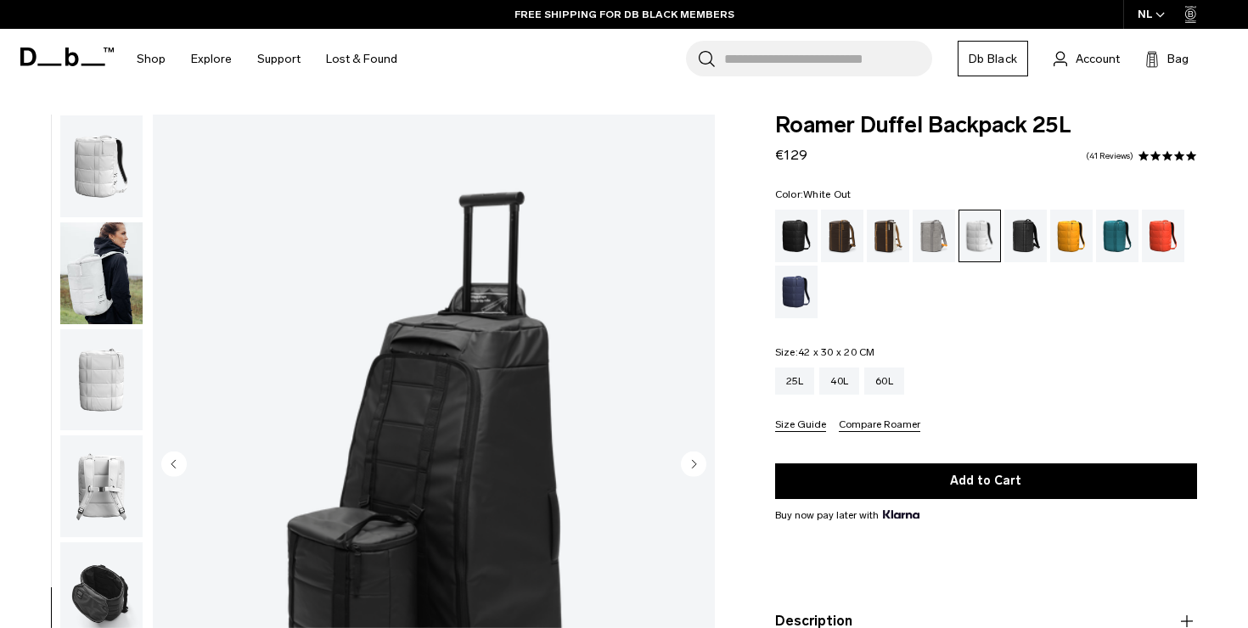
click at [88, 174] on img "button" at bounding box center [101, 166] width 82 height 102
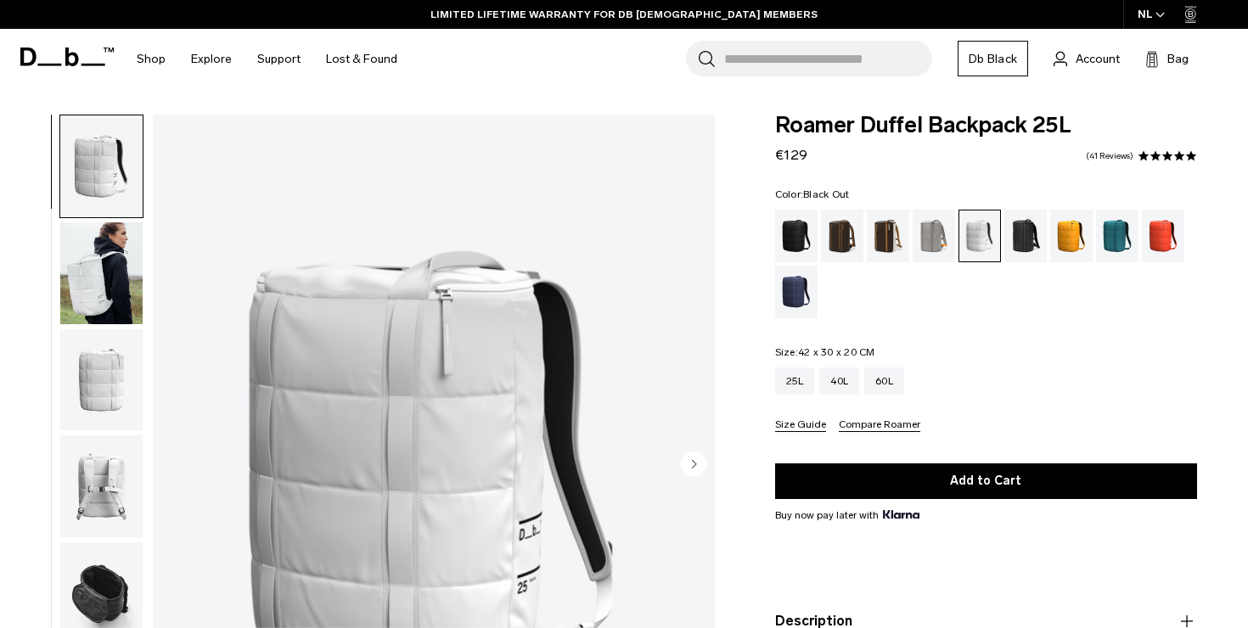
click at [784, 249] on div "Black Out" at bounding box center [796, 236] width 43 height 53
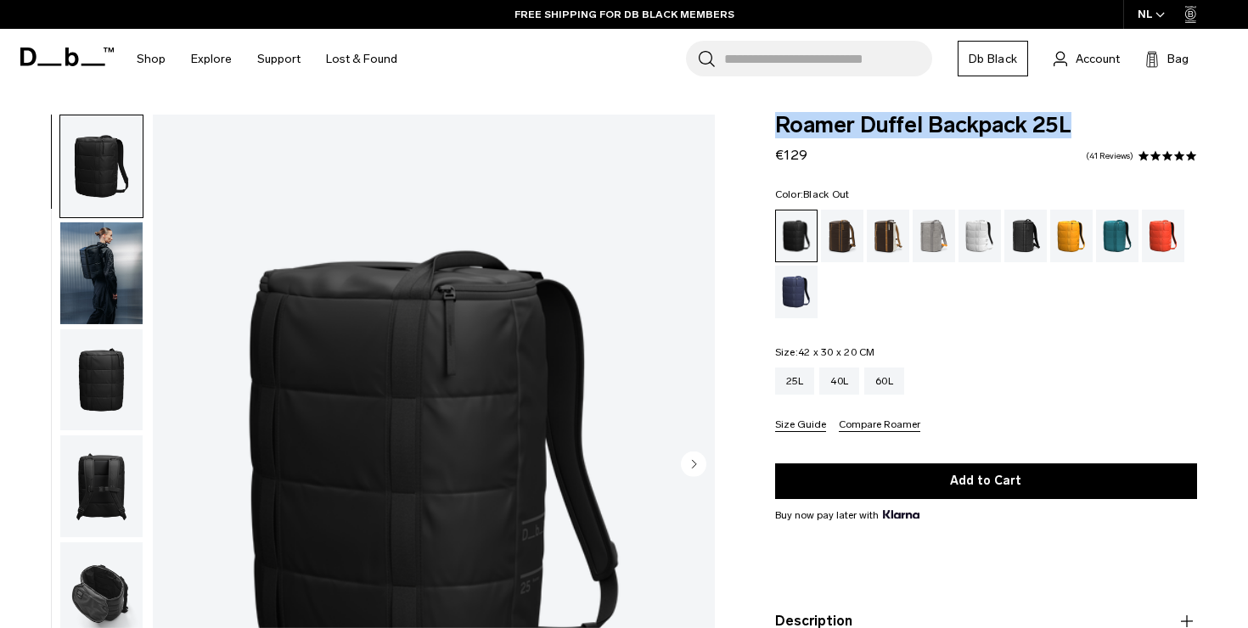
drag, startPoint x: 1067, startPoint y: 127, endPoint x: 774, endPoint y: 133, distance: 293.0
click at [774, 133] on div "Roamer Duffel Backpack 25L €129 4.9 star rating 41 Reviews Color: Black Out Out…" at bounding box center [986, 444] width 524 height 658
copy span "Roamer Duffel Backpack 25L"
click at [1154, 243] on div "Falu Red" at bounding box center [1163, 236] width 43 height 53
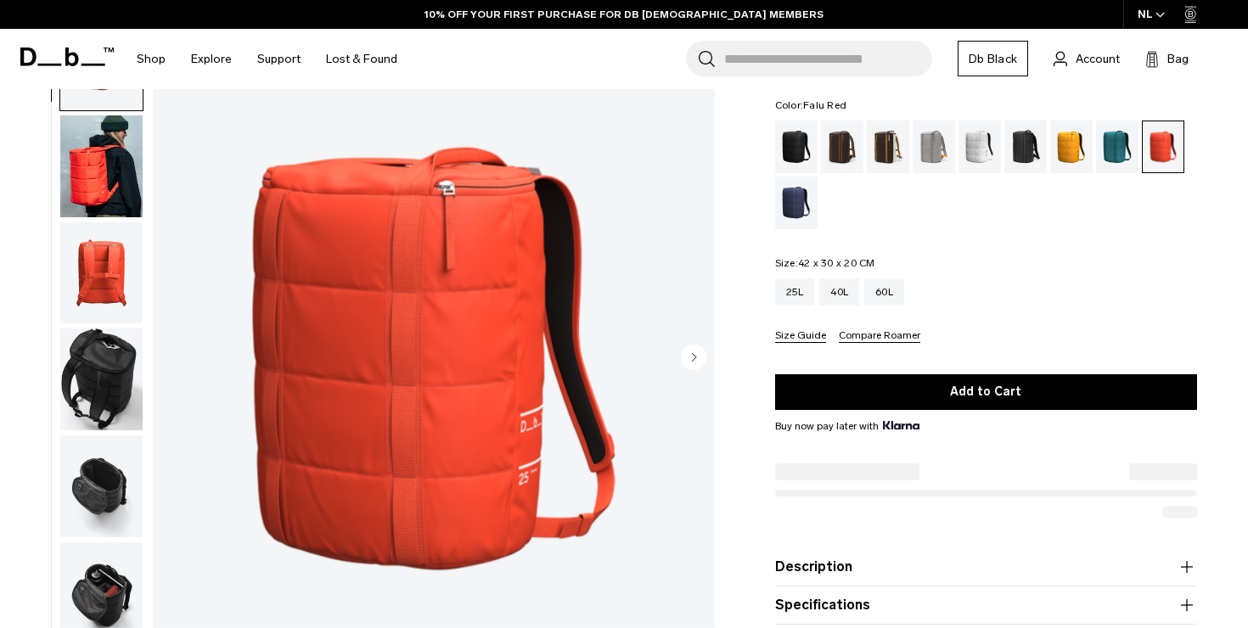
scroll to position [107, 0]
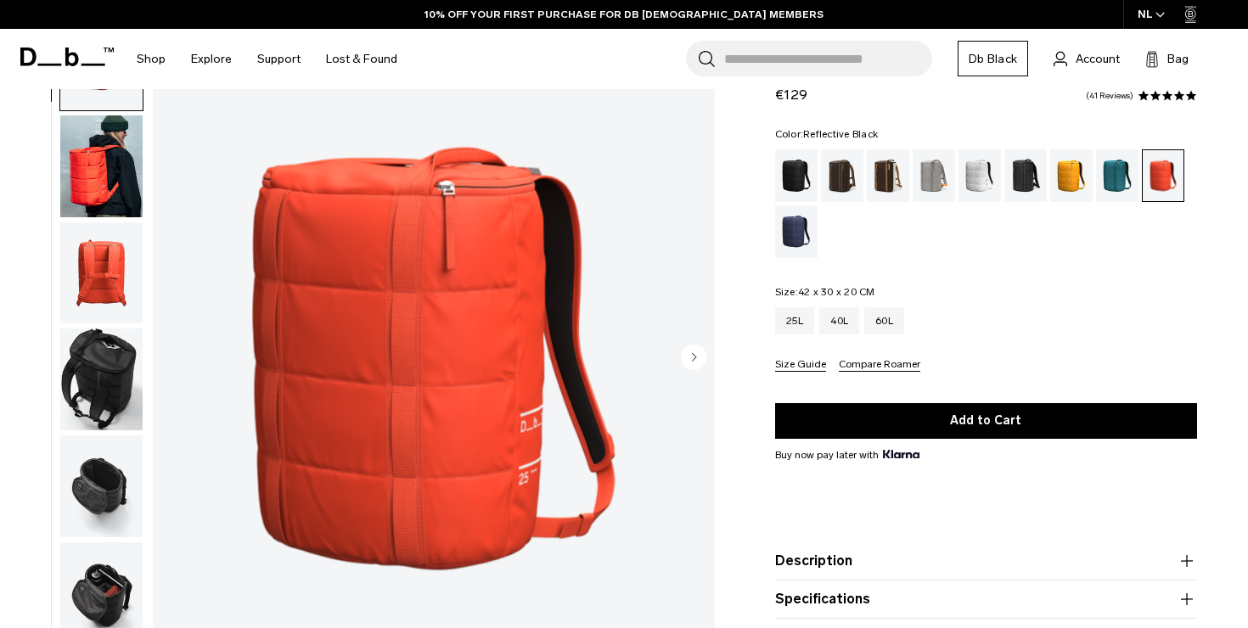
click at [1020, 177] on div "Reflective Black" at bounding box center [1025, 175] width 43 height 53
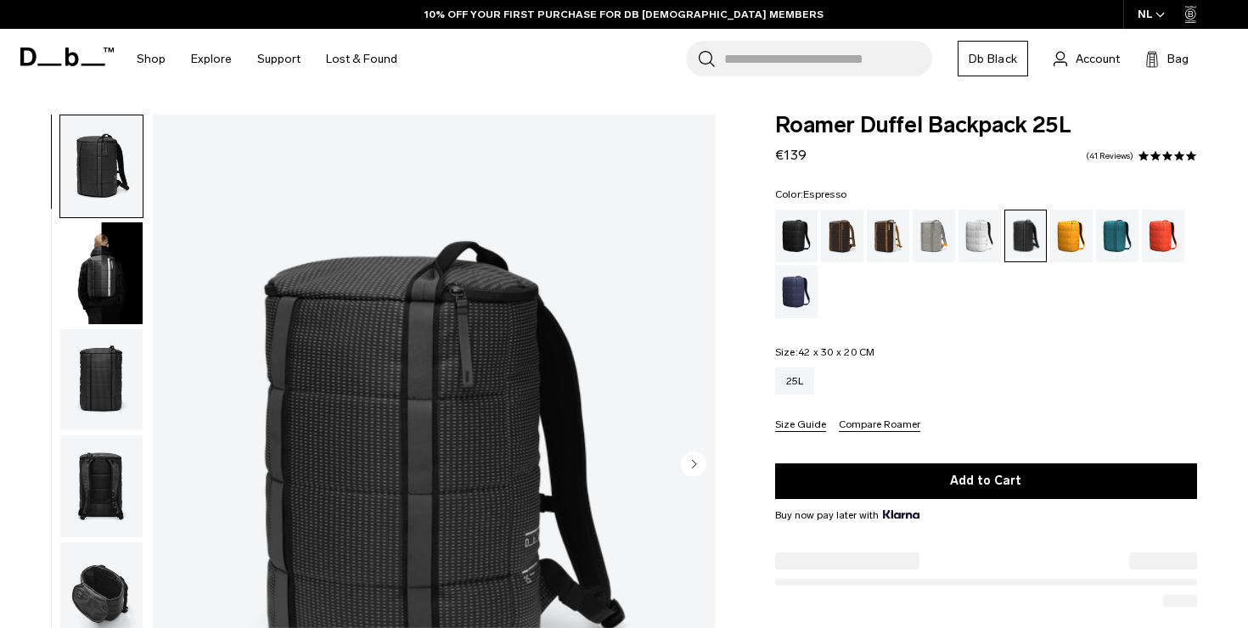
click at [847, 228] on div "Espresso" at bounding box center [842, 236] width 43 height 53
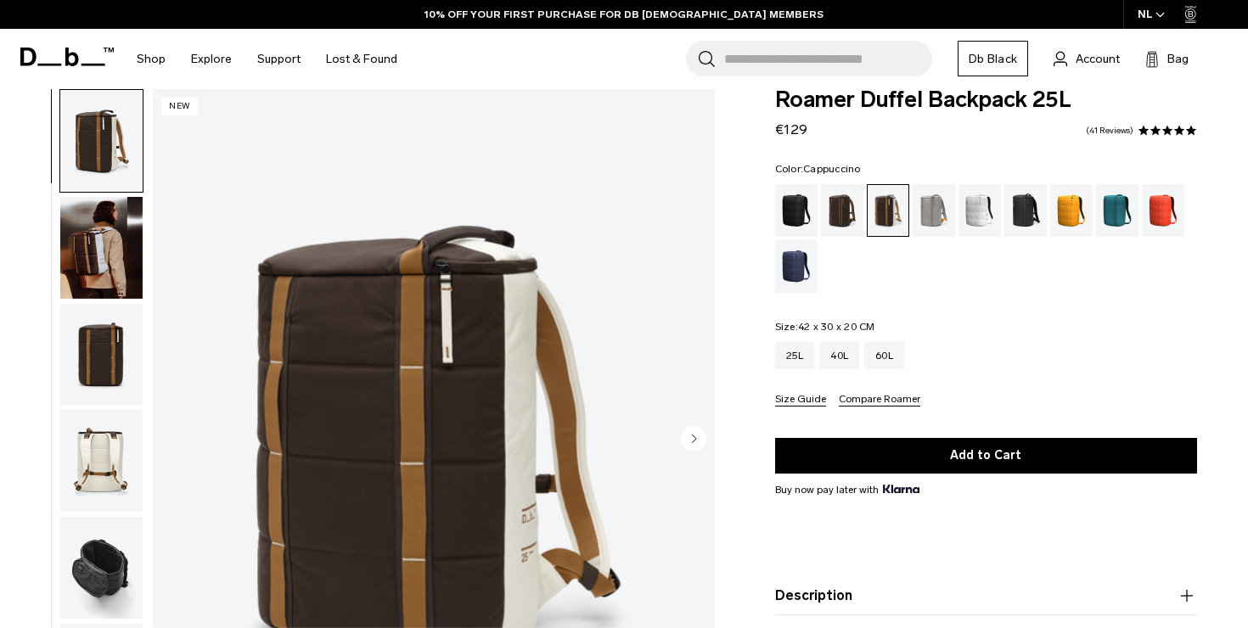
scroll to position [40, 0]
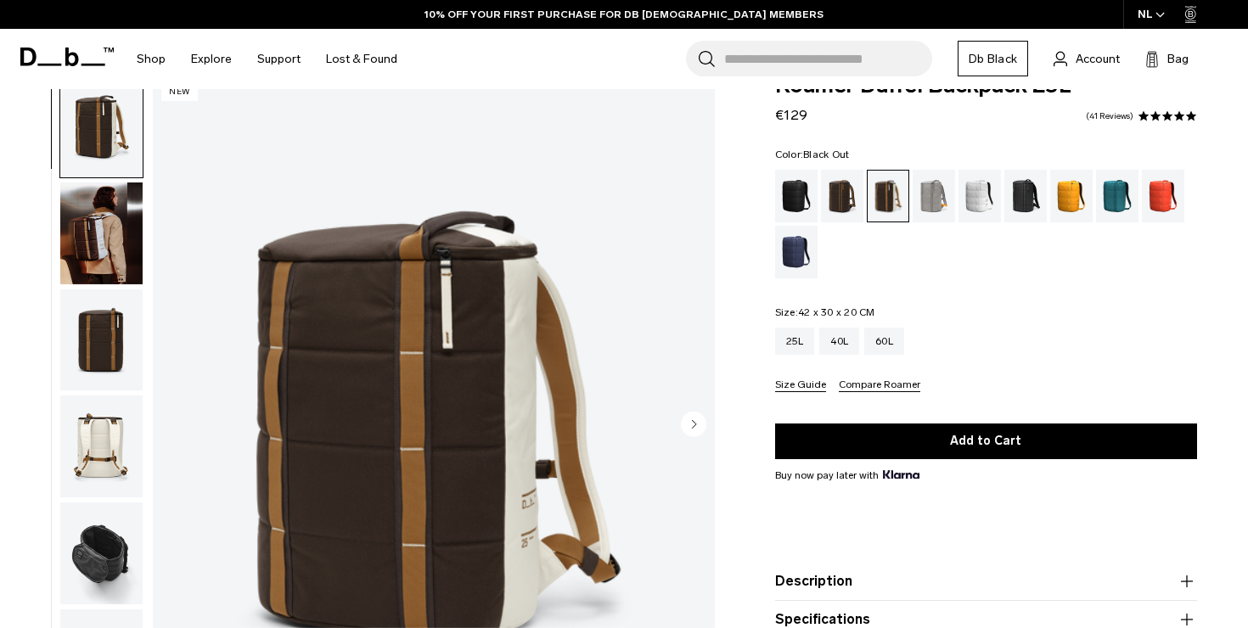
click at [796, 194] on div "Black Out" at bounding box center [796, 196] width 43 height 53
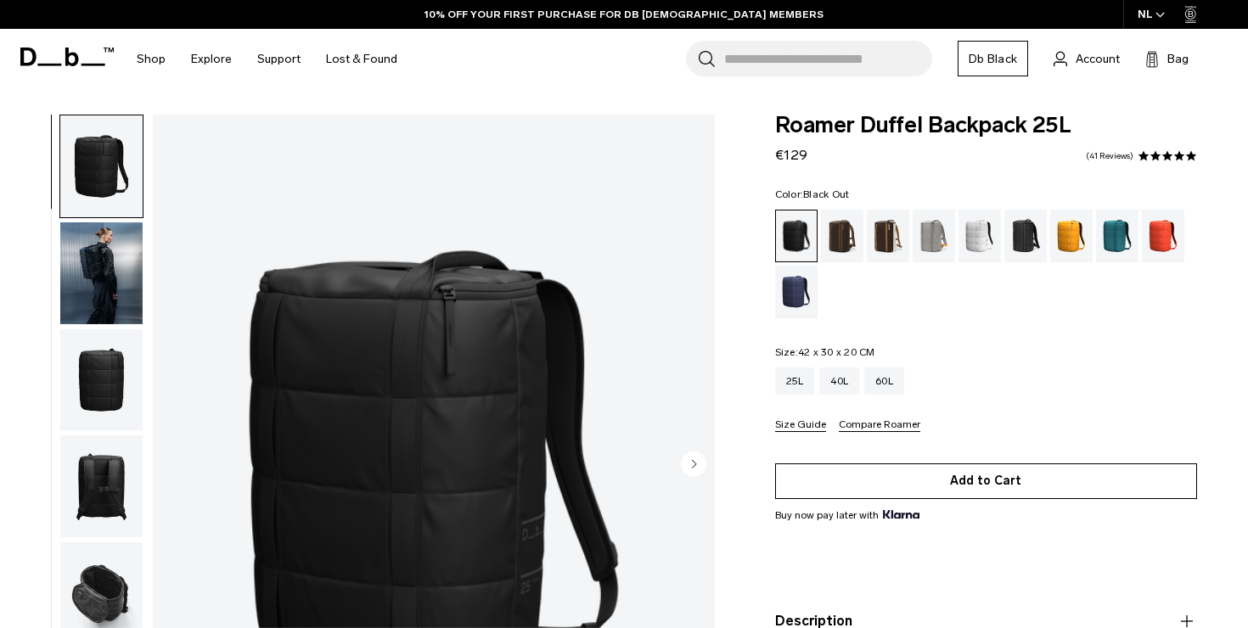
click at [958, 496] on button "Add to Cart" at bounding box center [986, 482] width 422 height 36
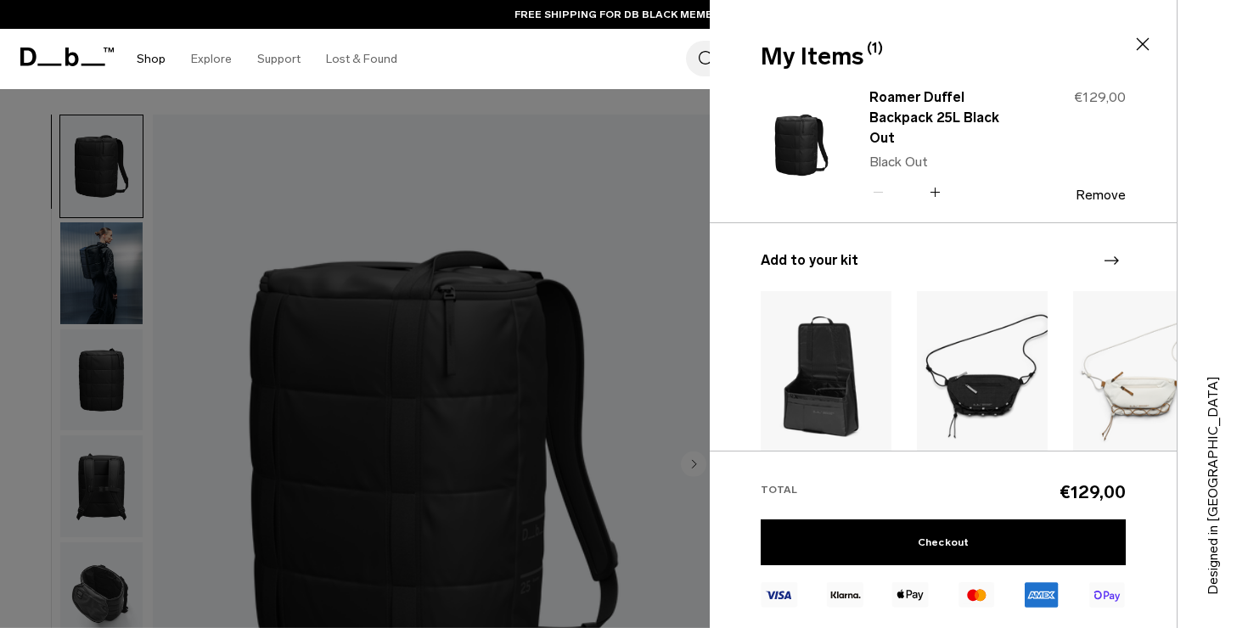
click at [149, 62] on link "Shop" at bounding box center [151, 59] width 29 height 60
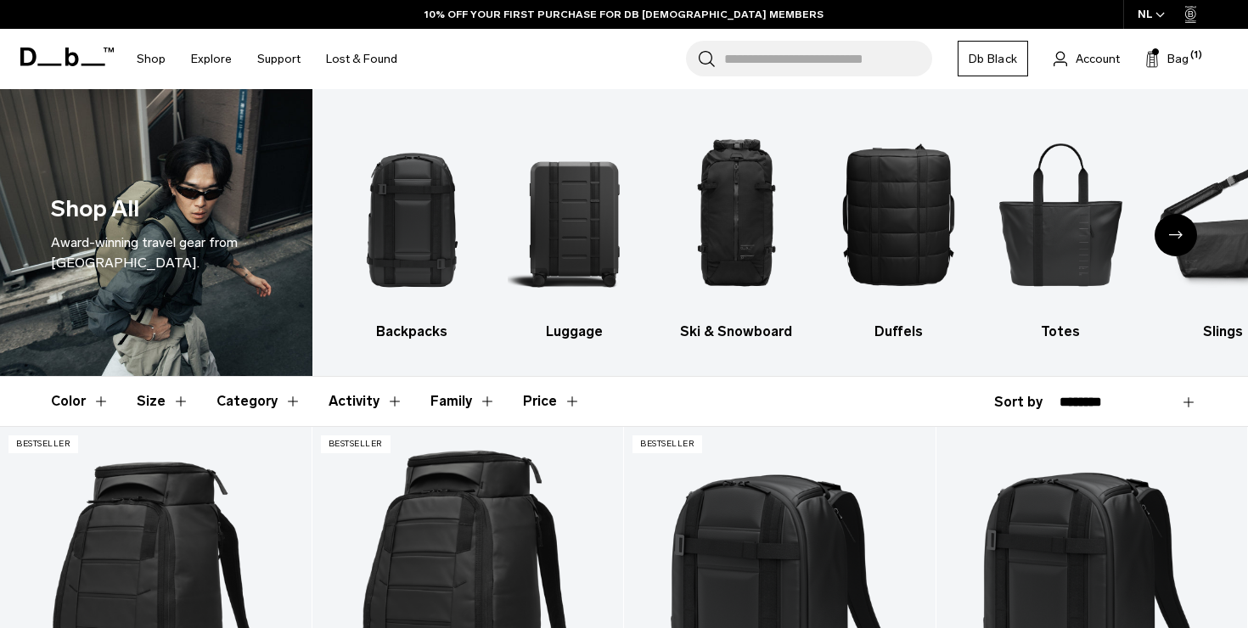
click at [1175, 229] on div "Next slide" at bounding box center [1176, 235] width 42 height 42
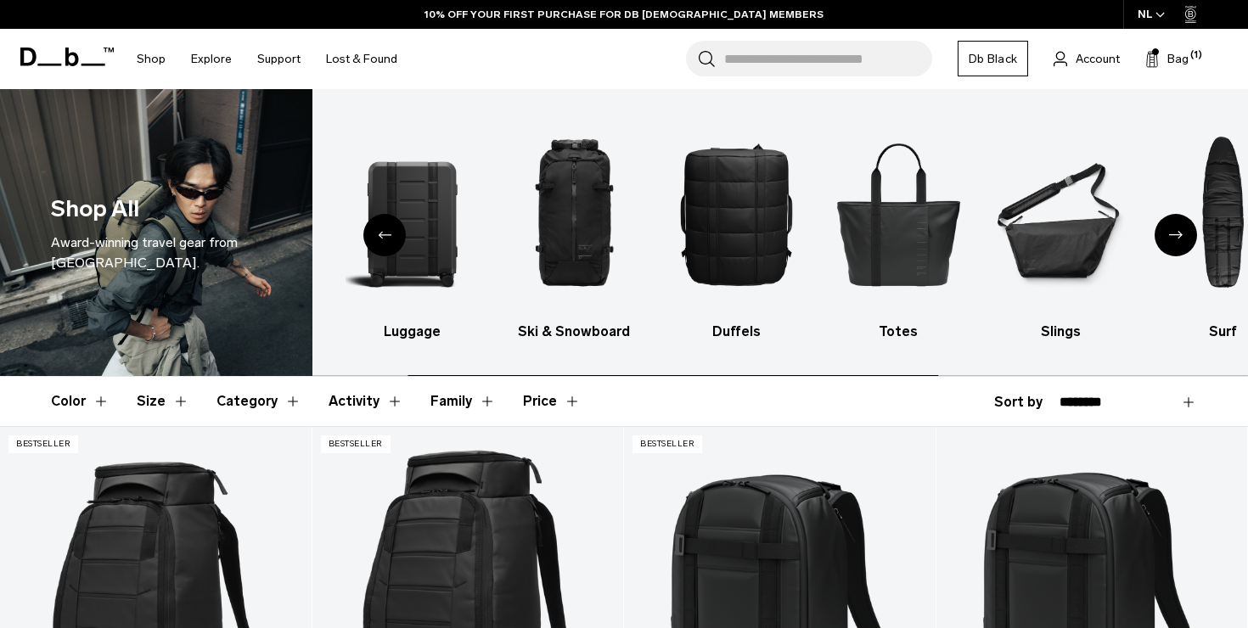
click at [1175, 229] on div "Next slide" at bounding box center [1176, 235] width 42 height 42
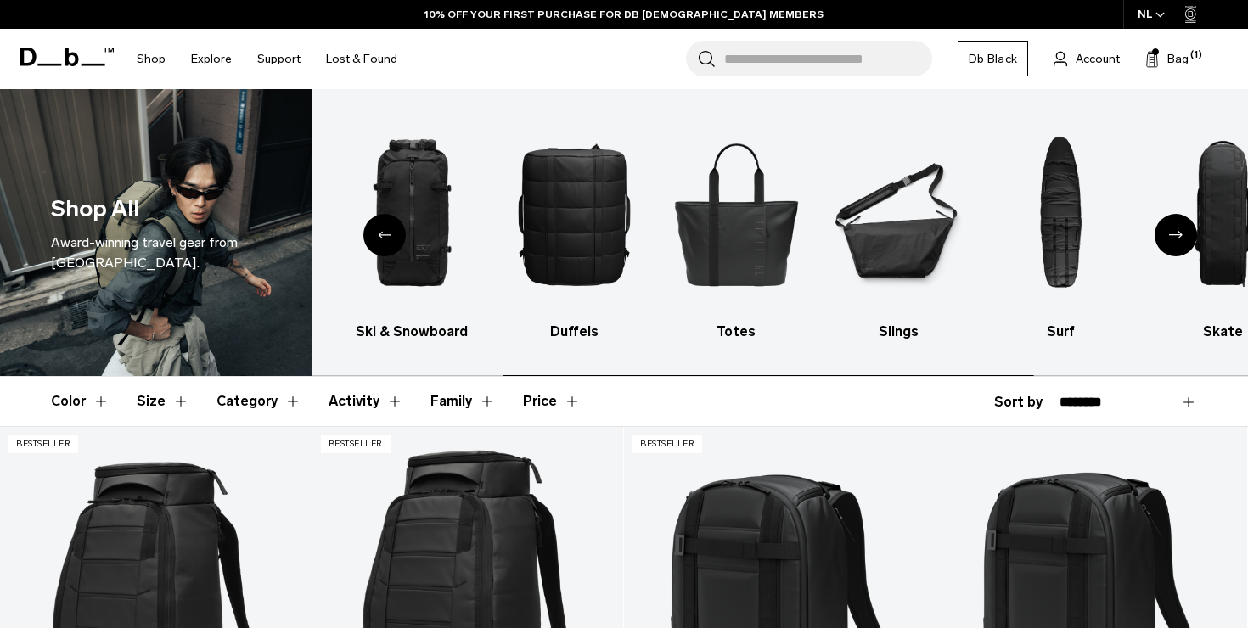
click at [1175, 229] on div "Next slide" at bounding box center [1176, 235] width 42 height 42
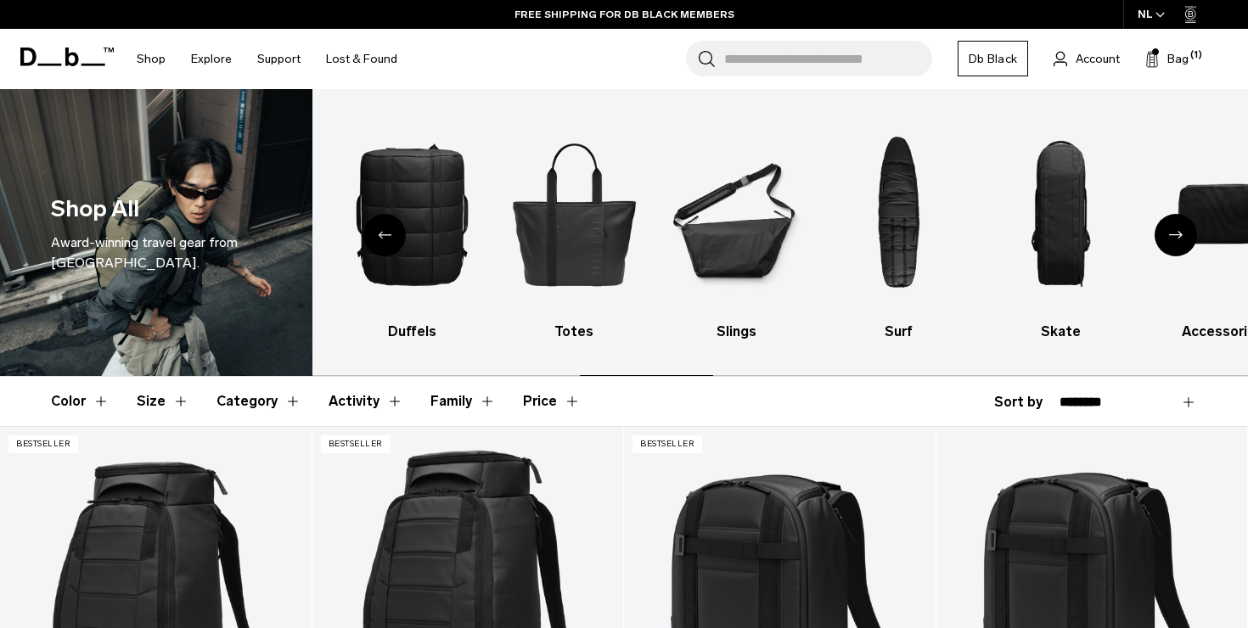
click at [1175, 229] on div "Next slide" at bounding box center [1176, 235] width 42 height 42
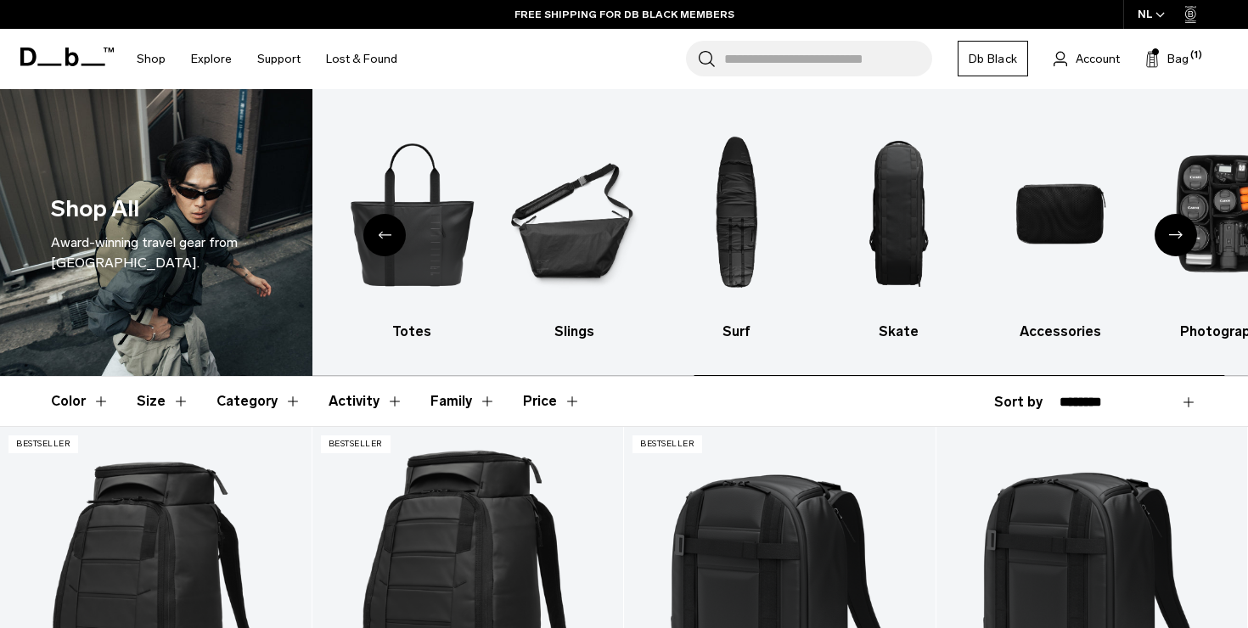
click at [1175, 229] on div "Next slide" at bounding box center [1176, 235] width 42 height 42
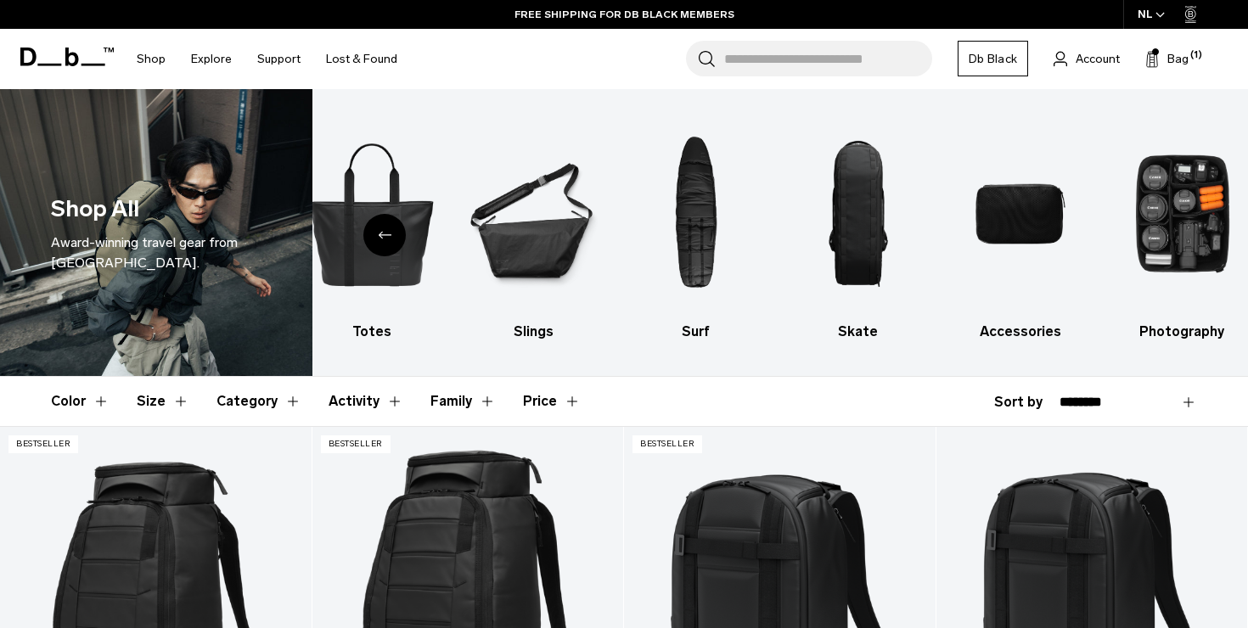
click at [377, 233] on div "Previous slide" at bounding box center [384, 235] width 42 height 42
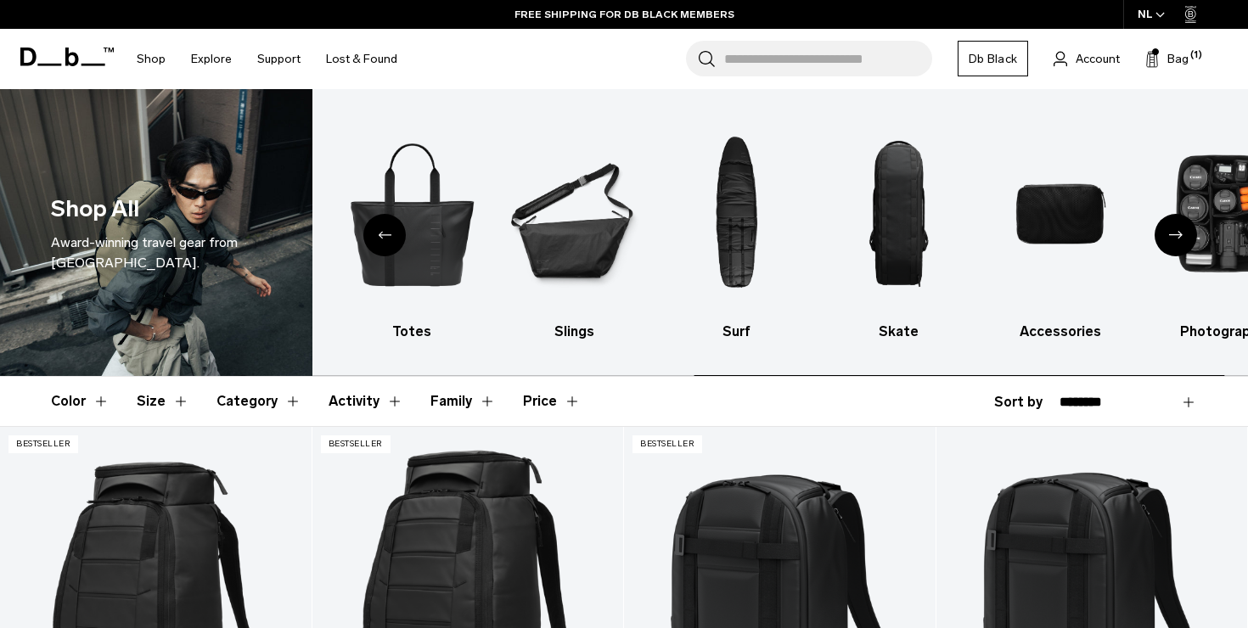
click at [377, 233] on div "Previous slide" at bounding box center [384, 235] width 42 height 42
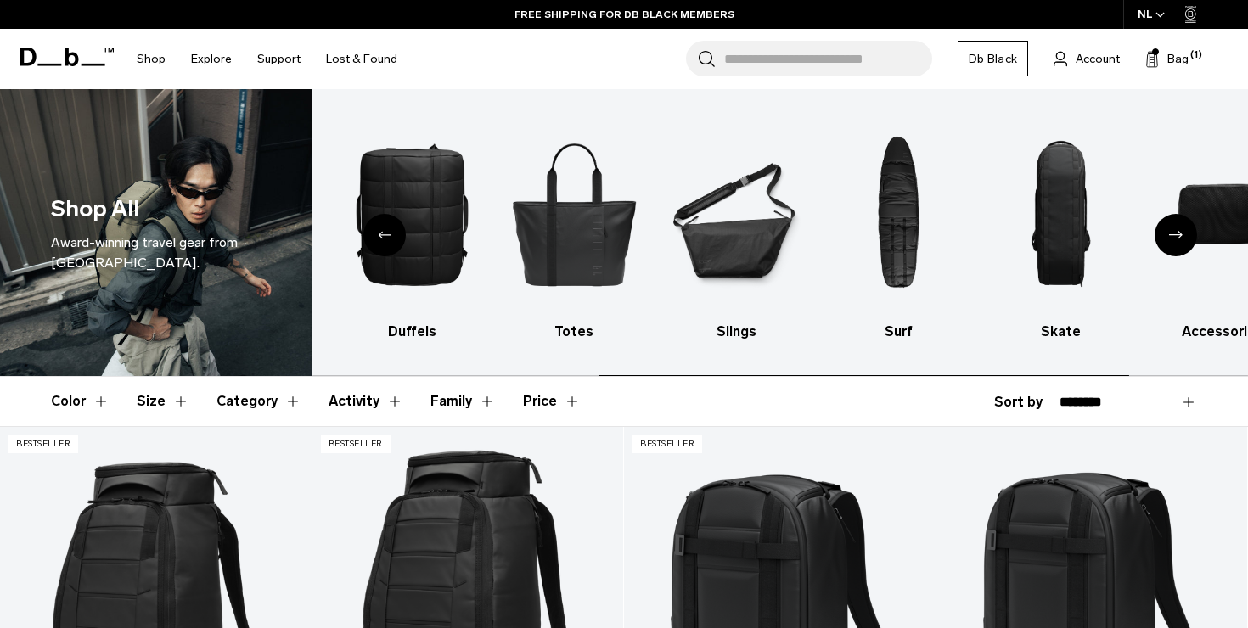
click at [377, 233] on div "Previous slide" at bounding box center [384, 235] width 42 height 42
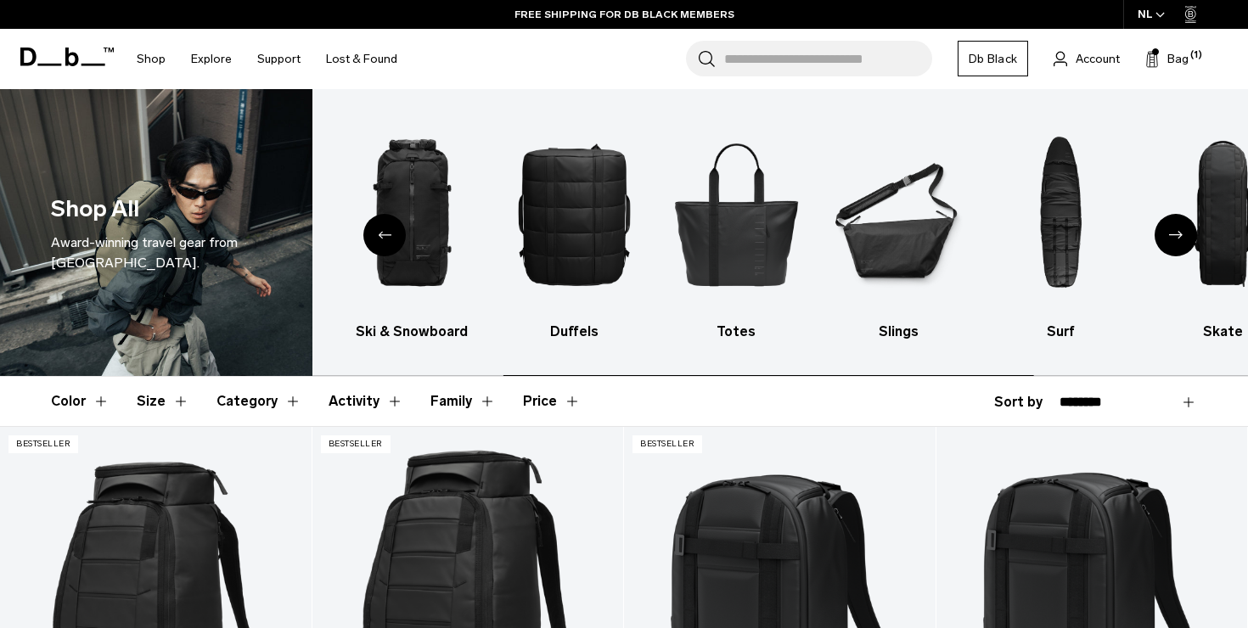
click at [377, 233] on div "Previous slide" at bounding box center [384, 235] width 42 height 42
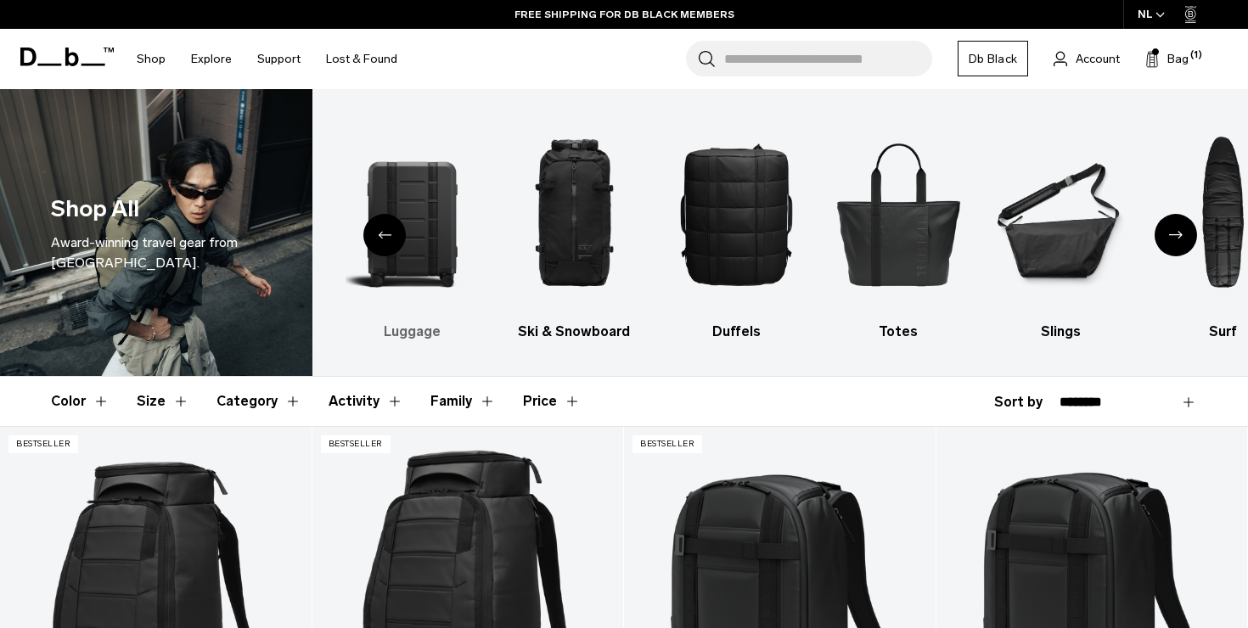
click at [440, 230] on img "2 / 10" at bounding box center [412, 214] width 132 height 199
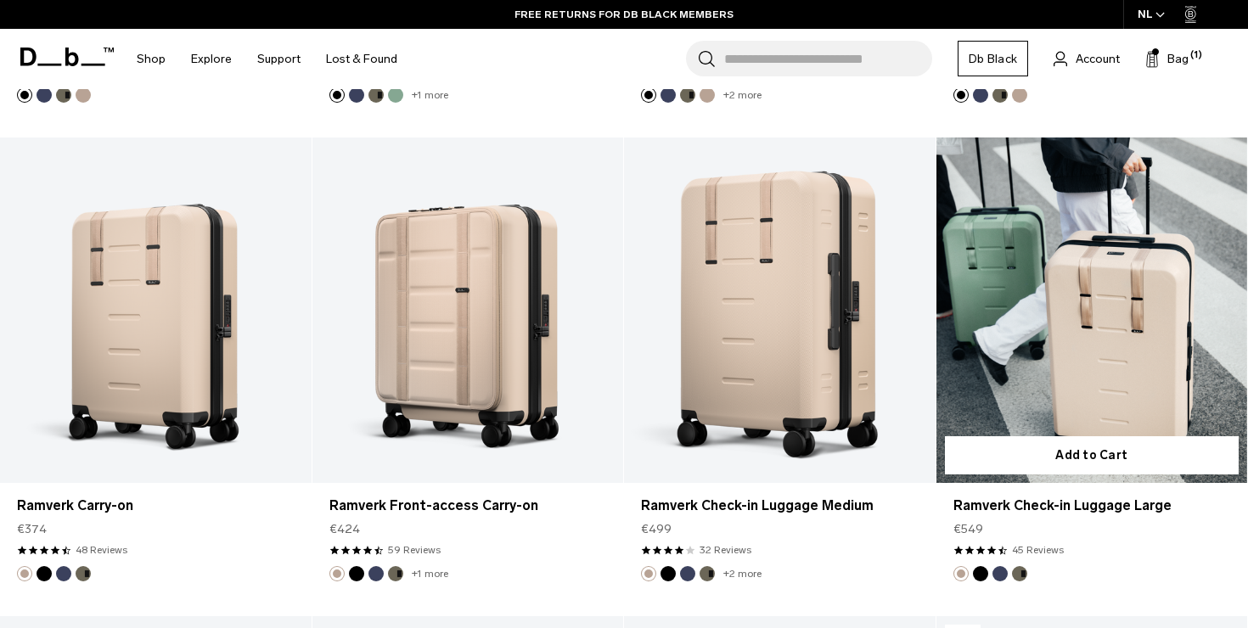
scroll to position [4139, 0]
